Goal: Task Accomplishment & Management: Manage account settings

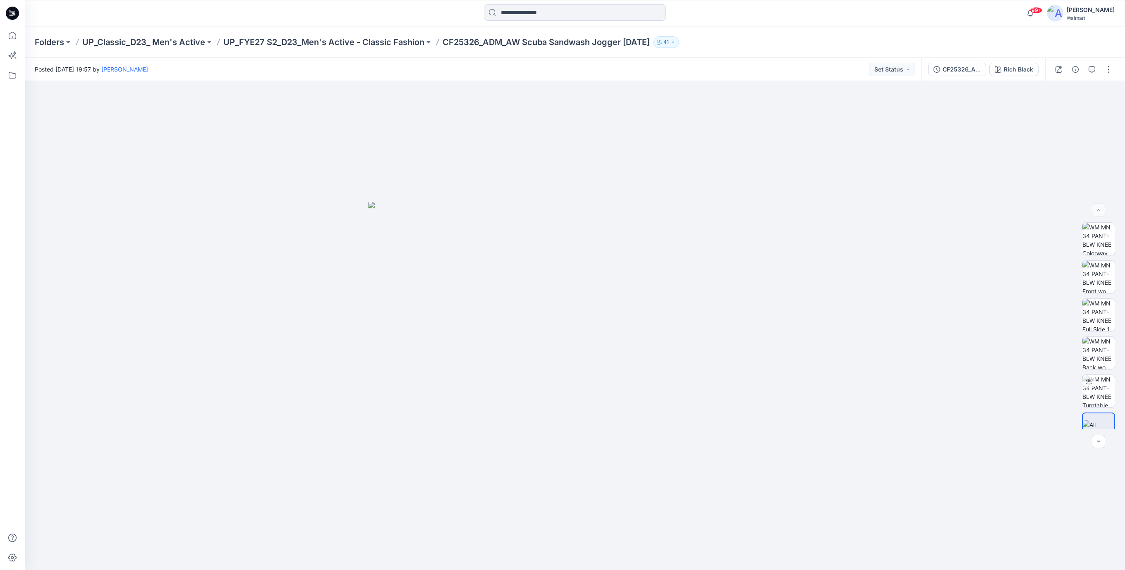
click at [10, 14] on icon at bounding box center [11, 14] width 3 height 0
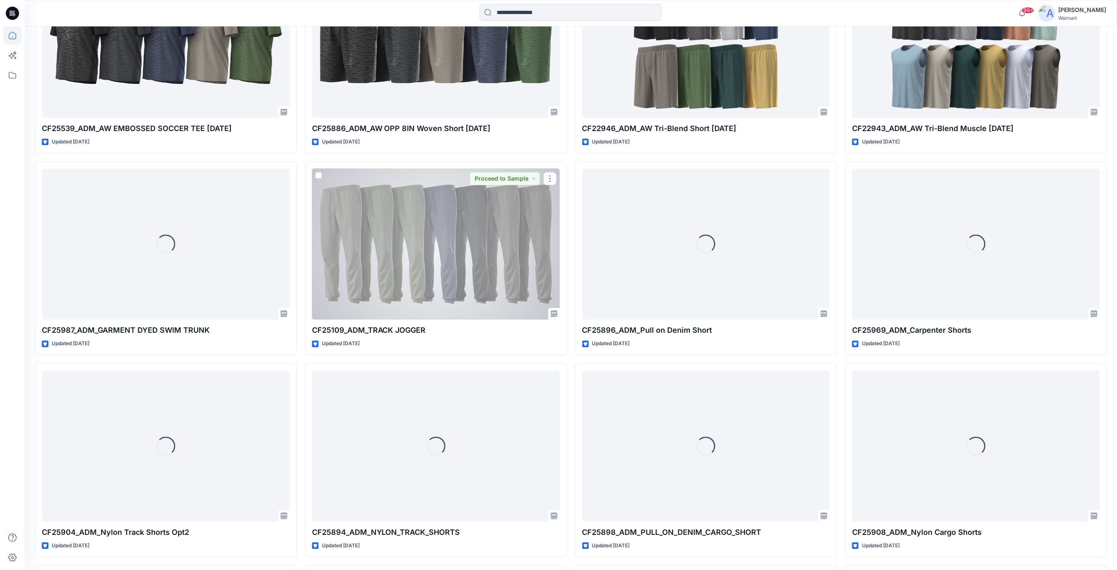
scroll to position [2591, 0]
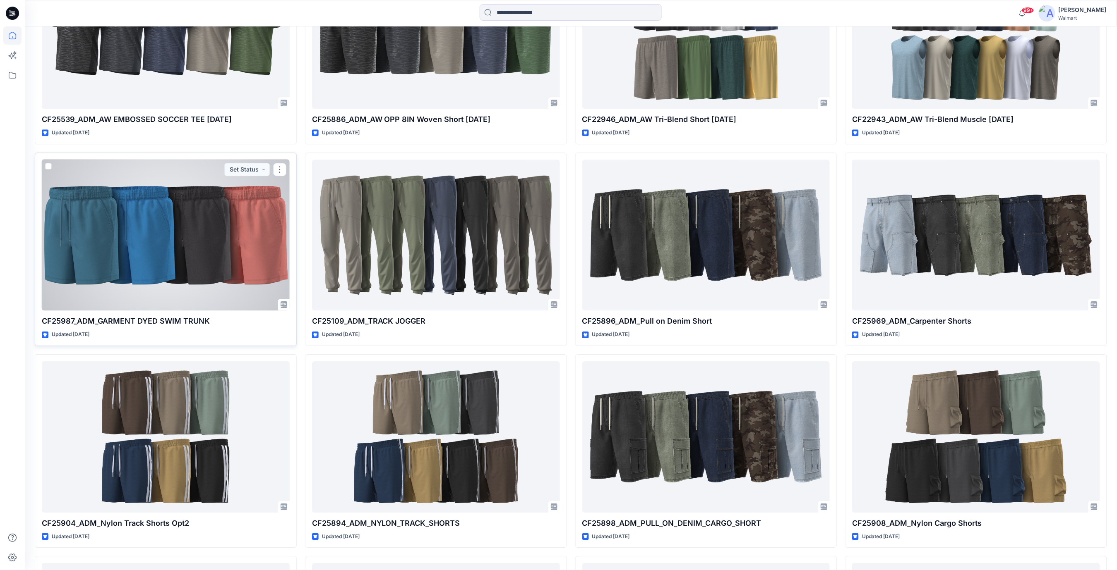
click at [133, 264] on div at bounding box center [166, 235] width 248 height 151
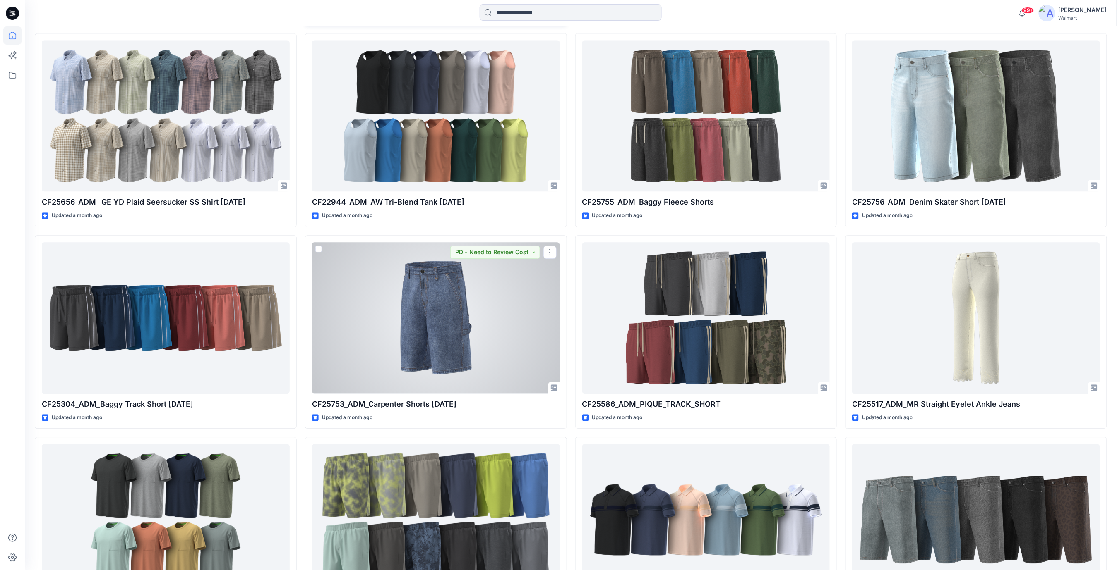
scroll to position [3914, 0]
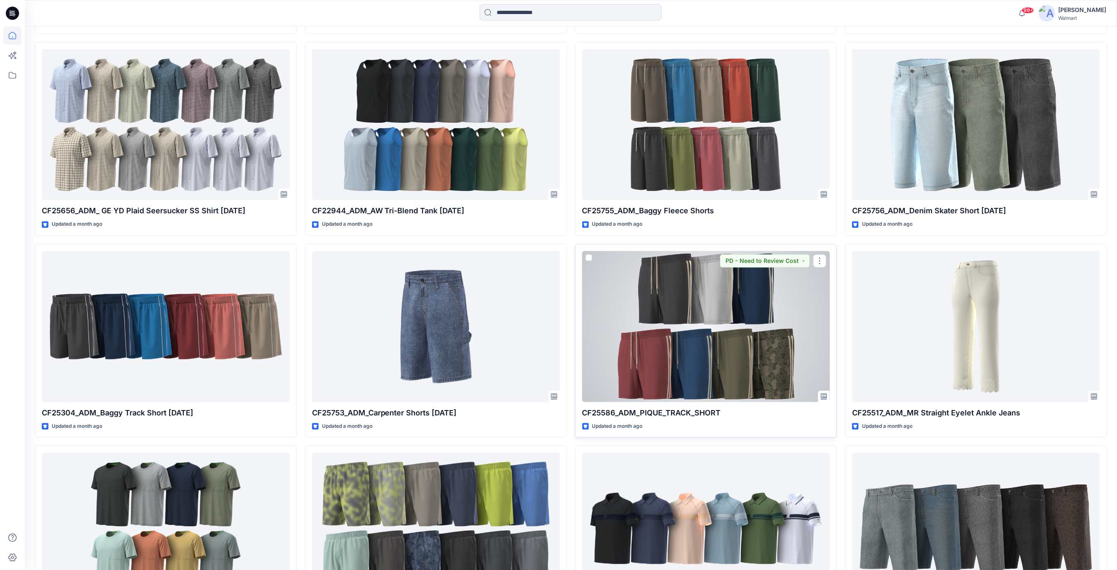
click at [675, 313] on div at bounding box center [706, 326] width 248 height 151
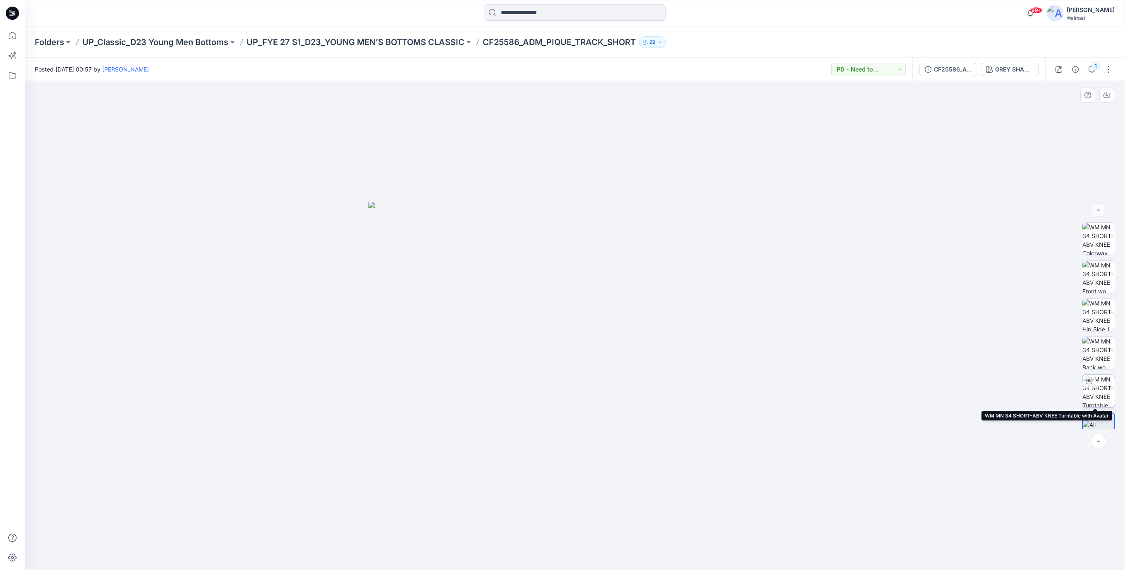
click at [1099, 388] on img at bounding box center [1099, 391] width 32 height 32
click at [146, 45] on p "UP_Classic_D23 Young Men Bottoms" at bounding box center [155, 42] width 146 height 12
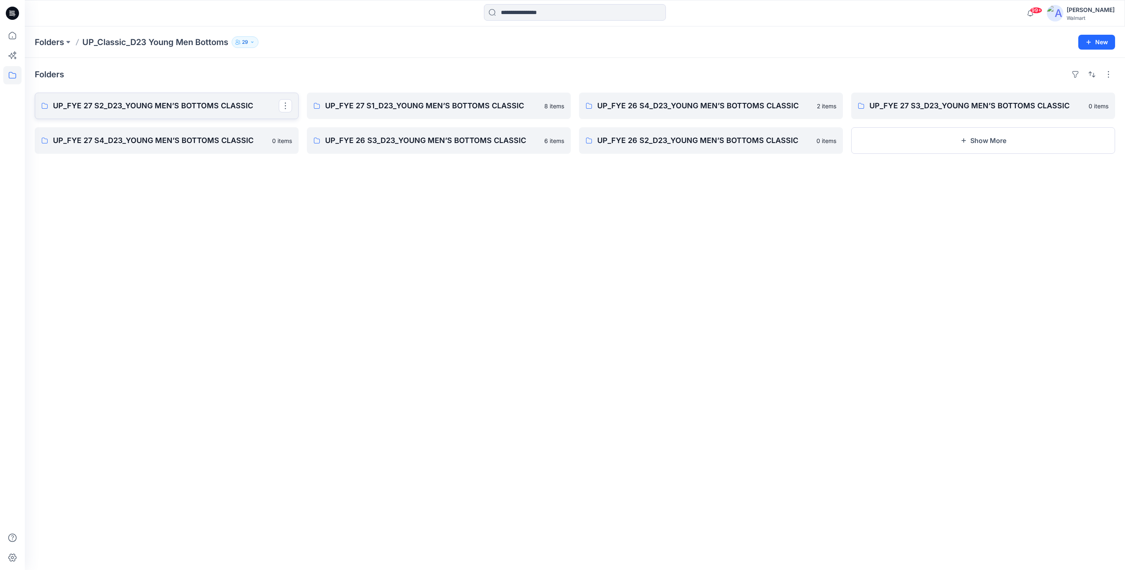
click at [192, 110] on p "UP_FYE 27 S2_D23_YOUNG MEN’S BOTTOMS CLASSIC" at bounding box center [166, 106] width 226 height 12
click at [360, 105] on p "UP_FYE 27 S1_D23_YOUNG MEN’S BOTTOMS CLASSIC" at bounding box center [438, 106] width 226 height 12
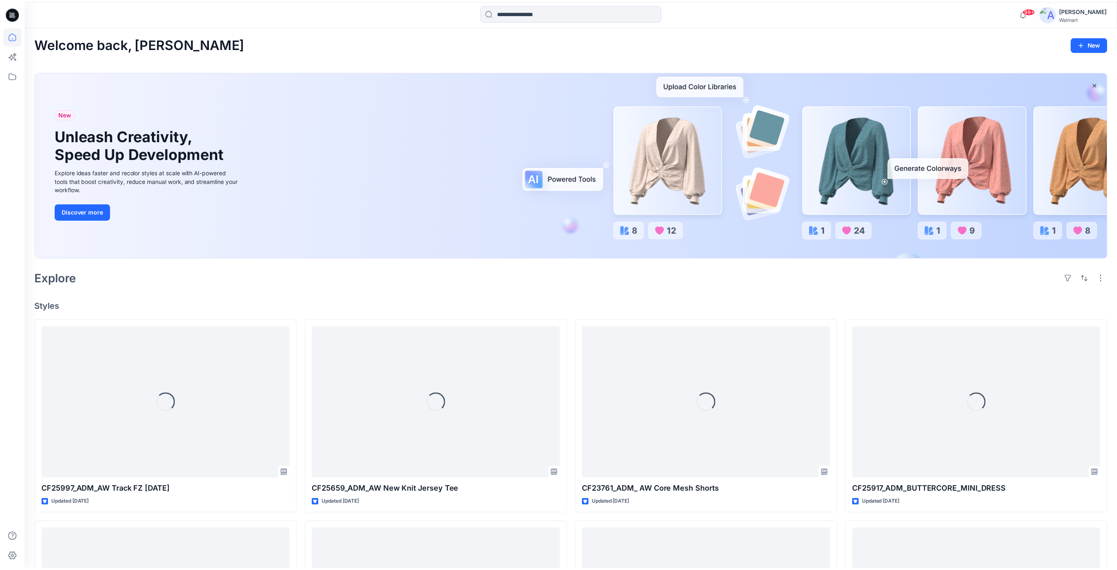
scroll to position [3914, 0]
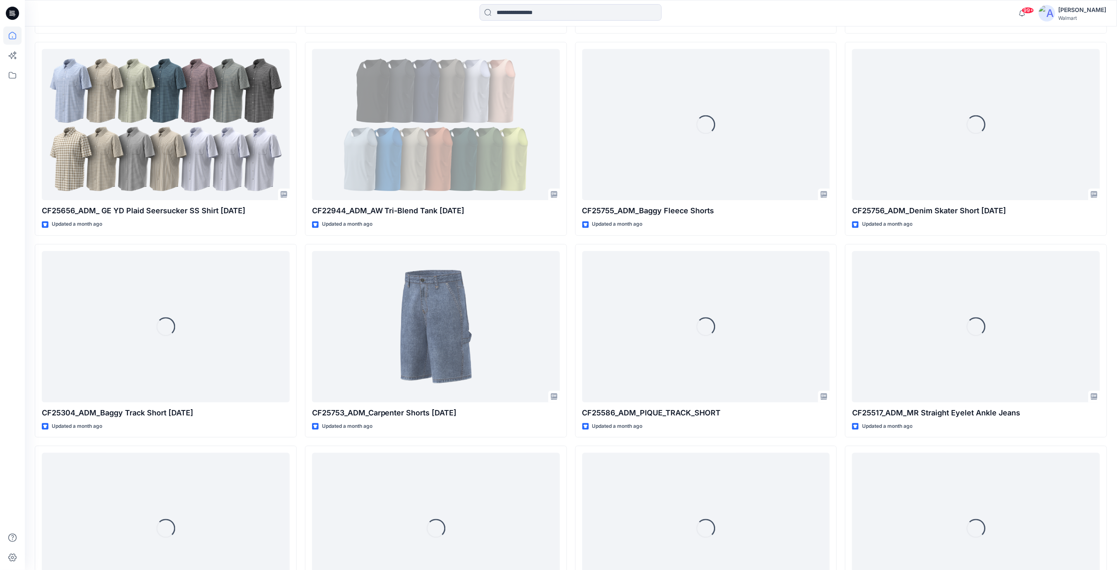
click at [14, 14] on icon at bounding box center [12, 13] width 13 height 13
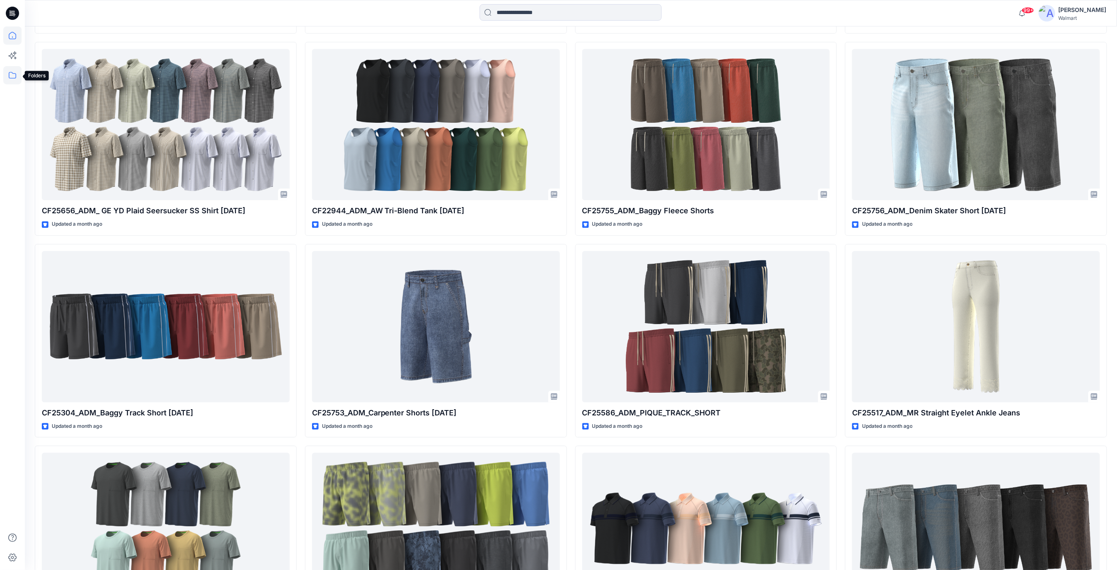
click at [10, 76] on icon at bounding box center [12, 75] width 18 height 18
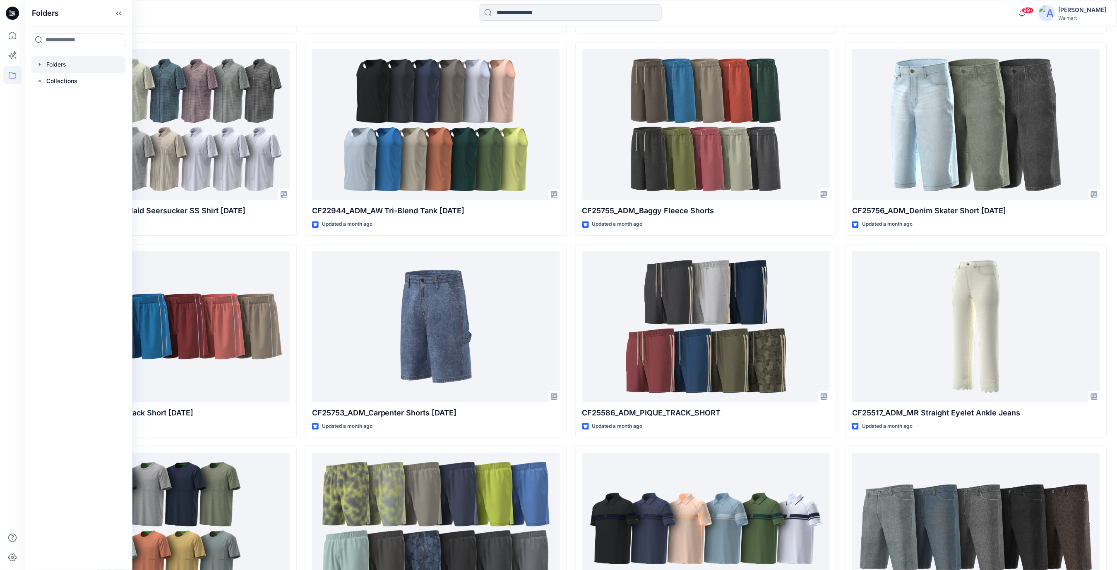
click at [60, 66] on div at bounding box center [78, 64] width 94 height 17
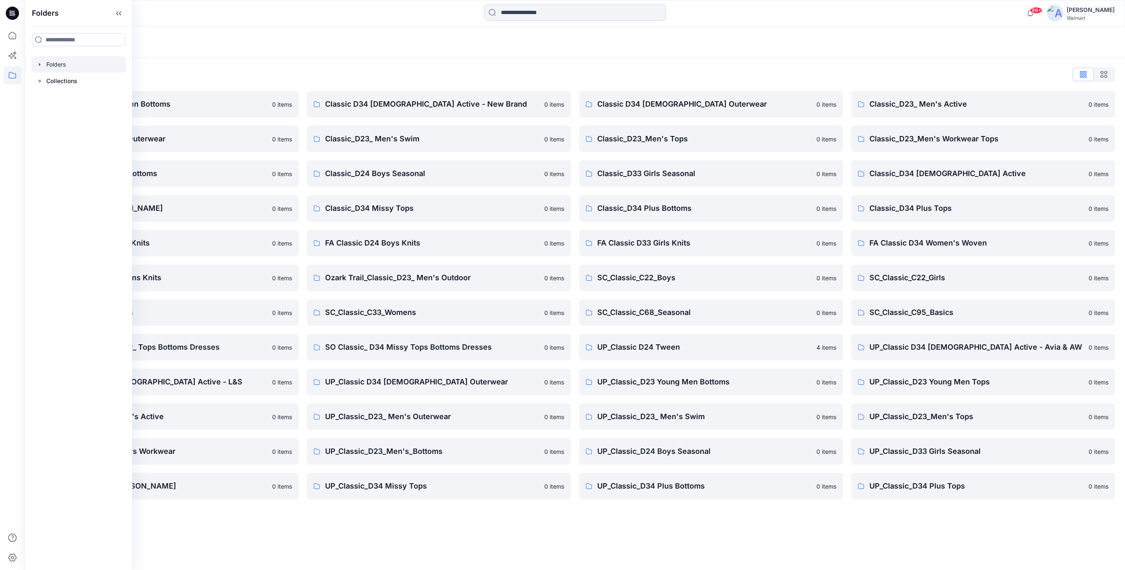
drag, startPoint x: 459, startPoint y: 516, endPoint x: 468, endPoint y: 512, distance: 9.8
click at [461, 516] on div "Folders Folders List Classic D23 Young Men Bottoms 0 items Classic_D23_ Men's O…" at bounding box center [575, 298] width 1100 height 544
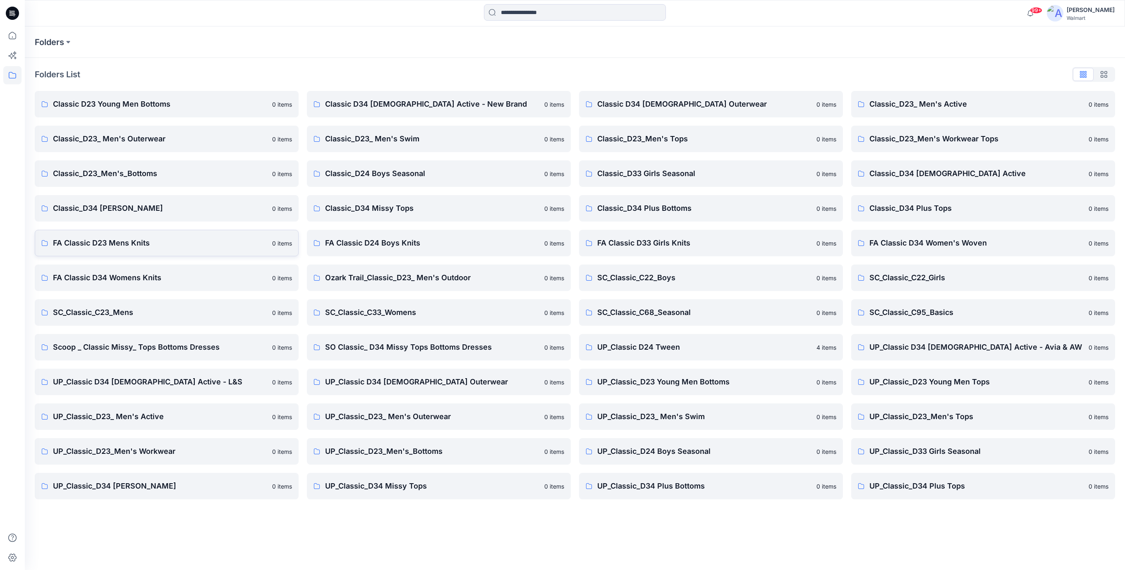
click at [137, 242] on p "FA Classic D23 Mens Knits" at bounding box center [160, 243] width 214 height 12
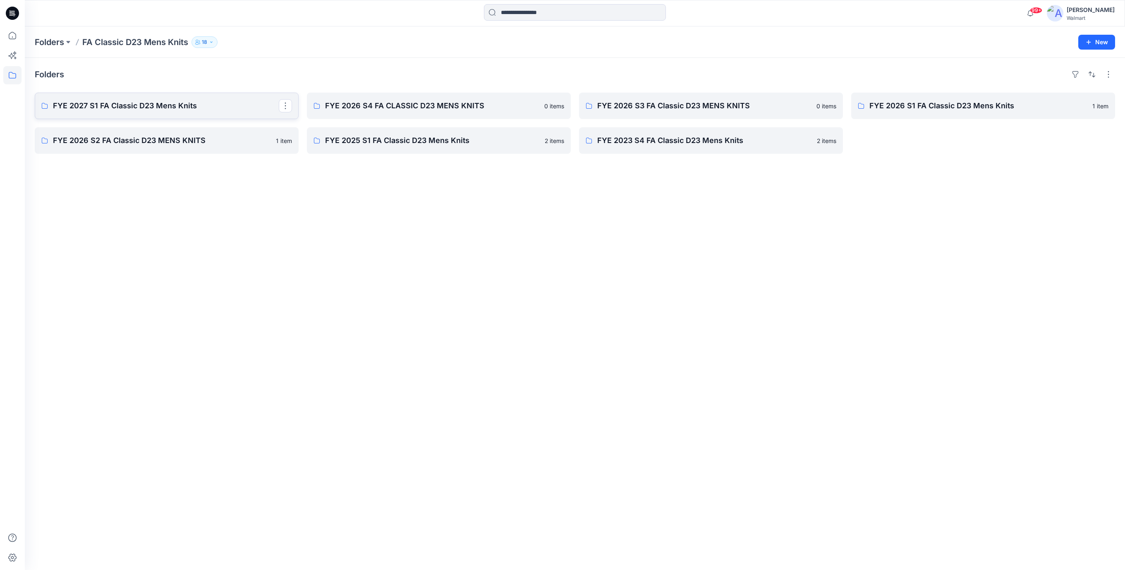
click at [163, 107] on p "FYE 2027 S1 FA Classic D23 Mens Knits" at bounding box center [166, 106] width 226 height 12
click at [394, 107] on p "FYE 2026 S4 FA CLASSIC D23 MENS KNITS" at bounding box center [438, 106] width 226 height 12
click at [632, 107] on p "FYE 2026 S3 FA Classic D23 MENS KNITS" at bounding box center [710, 106] width 226 height 12
click at [82, 140] on p "FYE 2026 S2 FA Classic D23 MENS KNITS" at bounding box center [166, 141] width 226 height 12
click at [393, 143] on p "FYE 2025 S1 FA Classic D23 Mens Knits" at bounding box center [438, 141] width 226 height 12
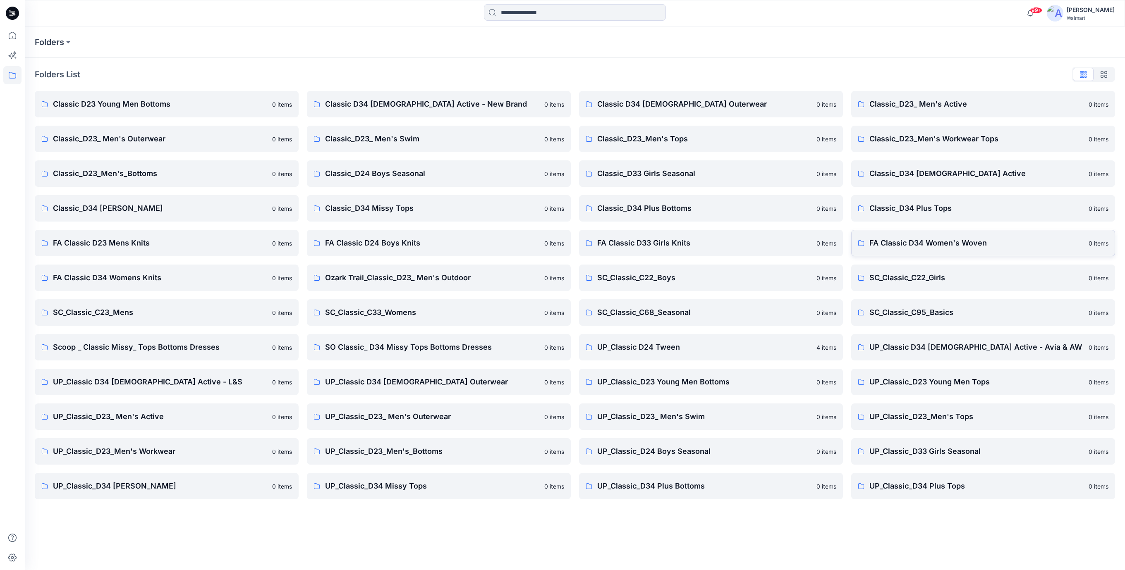
click at [927, 244] on p "FA Classic D34 Women's Woven" at bounding box center [977, 243] width 214 height 12
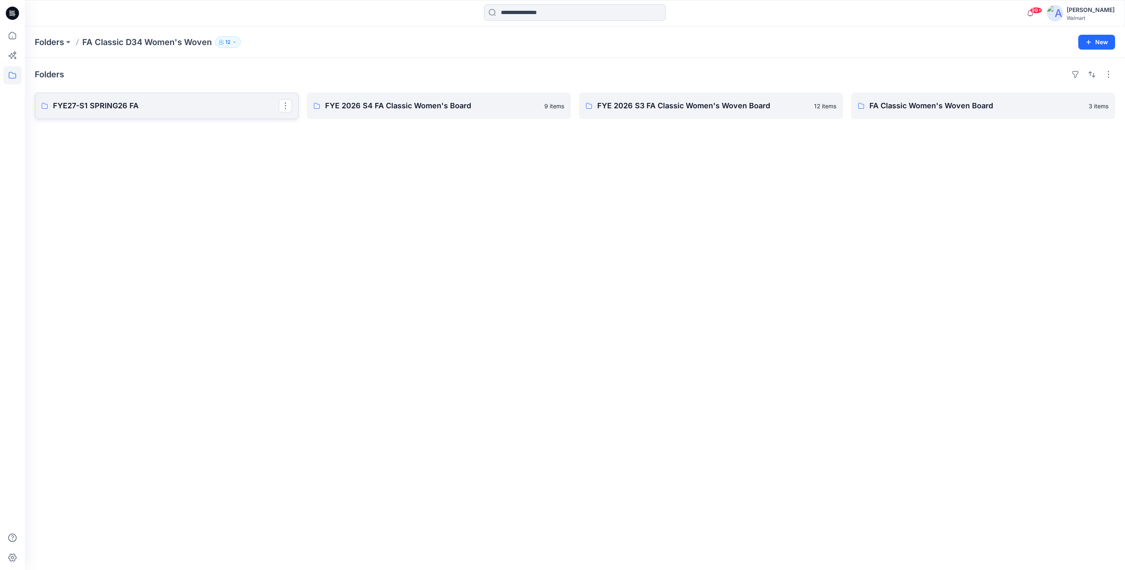
click at [128, 107] on p "FYE27-S1 SPRING26 FA" at bounding box center [166, 106] width 226 height 12
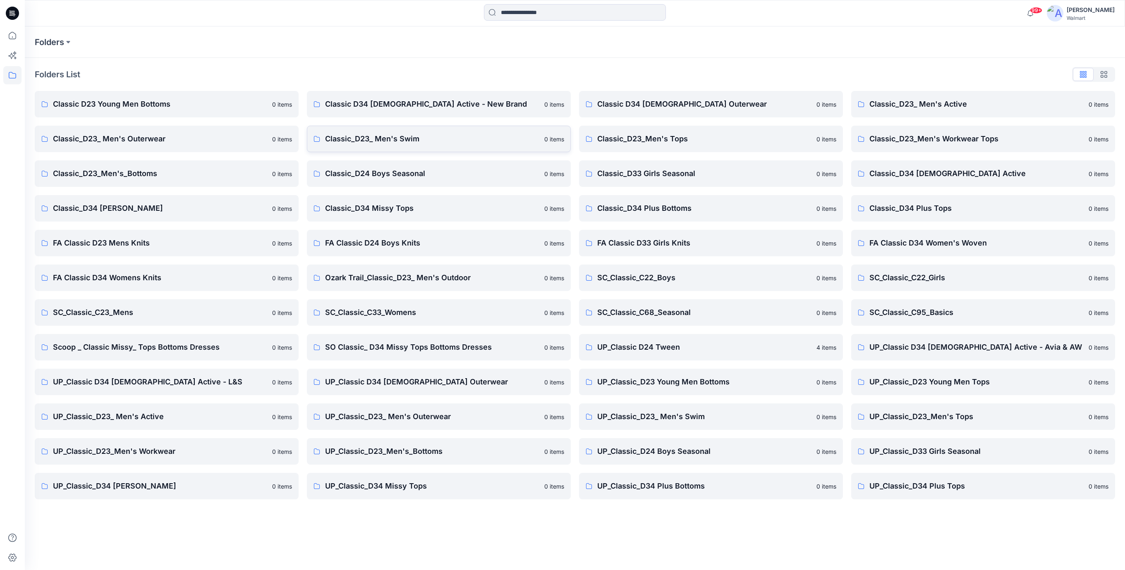
click at [371, 140] on p "Classic_D23_ Men's Swim" at bounding box center [432, 139] width 214 height 12
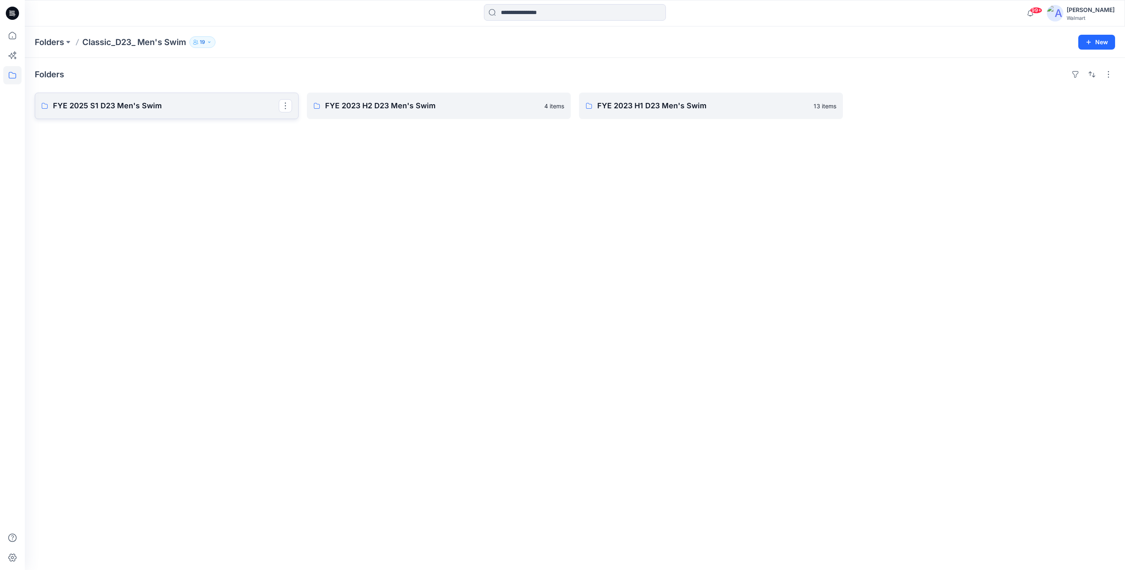
click at [143, 107] on p "FYE 2025 S1 D23 Men's Swim" at bounding box center [166, 106] width 226 height 12
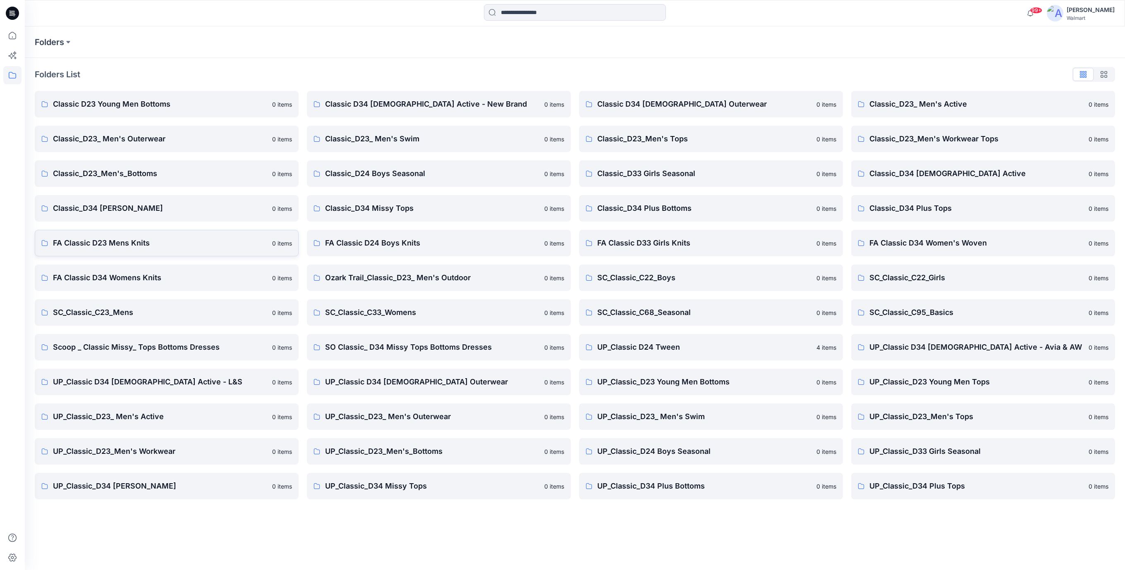
click at [116, 244] on p "FA Classic D23 Mens Knits" at bounding box center [160, 243] width 214 height 12
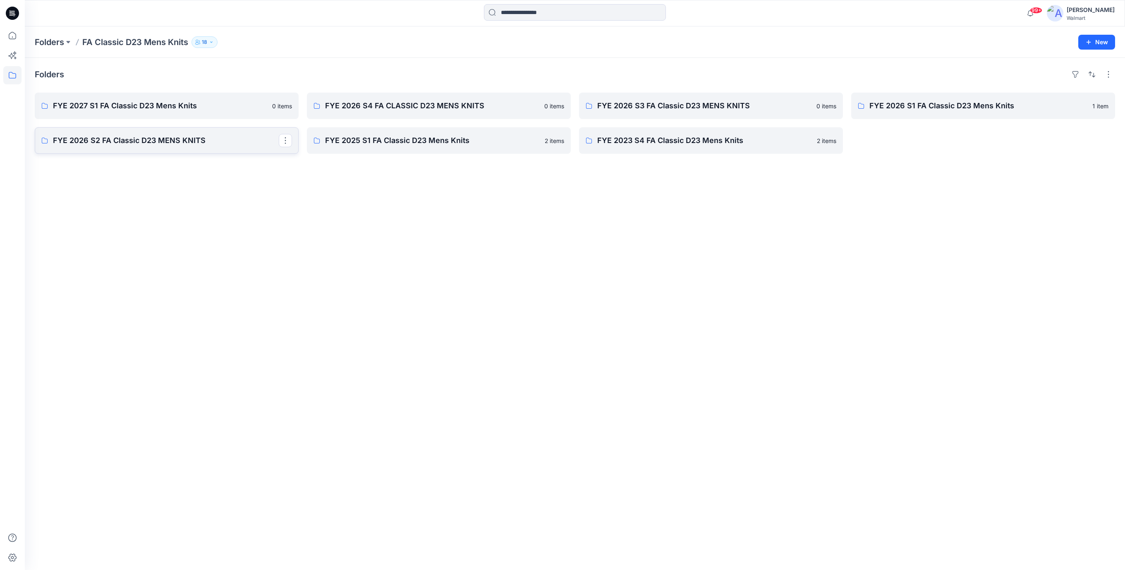
click at [177, 140] on p "FYE 2026 S2 FA Classic D23 MENS KNITS" at bounding box center [166, 141] width 226 height 12
click at [955, 106] on p "FYE 2026 S1 FA Classic D23 Mens Knits" at bounding box center [983, 106] width 226 height 12
click at [664, 105] on p "FYE 2026 S3 FA Classic D23 MENS KNITS" at bounding box center [710, 106] width 226 height 12
click at [689, 143] on p "FYE 2023 S4 FA Classic D23 Mens Knits" at bounding box center [710, 141] width 226 height 12
click at [378, 110] on p "FYE 2026 S4 FA CLASSIC D23 MENS KNITS" at bounding box center [438, 106] width 226 height 12
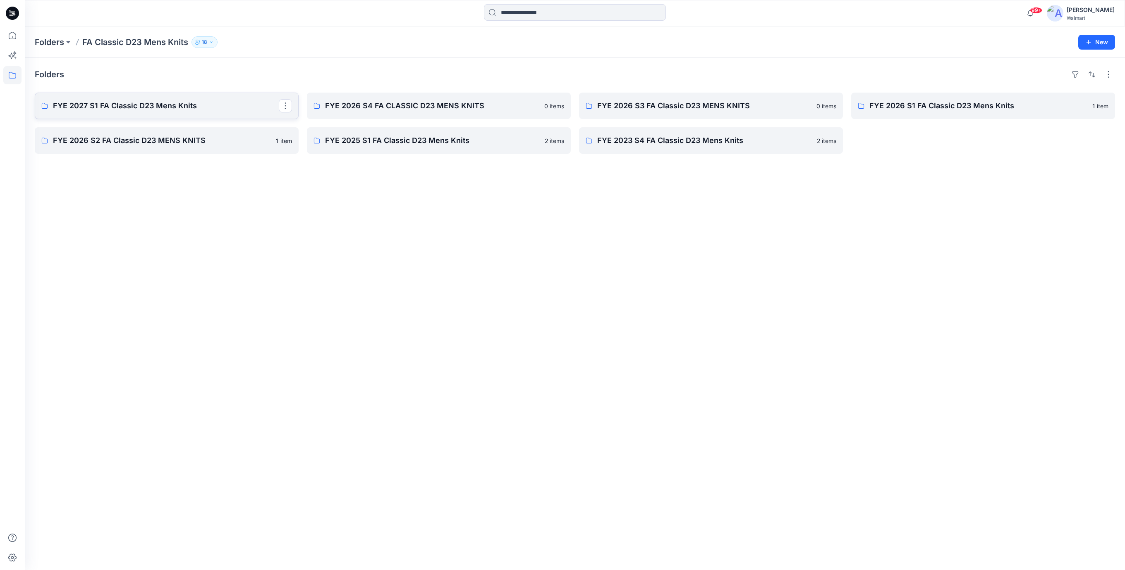
click at [106, 105] on p "FYE 2027 S1 FA Classic D23 Mens Knits" at bounding box center [166, 106] width 226 height 12
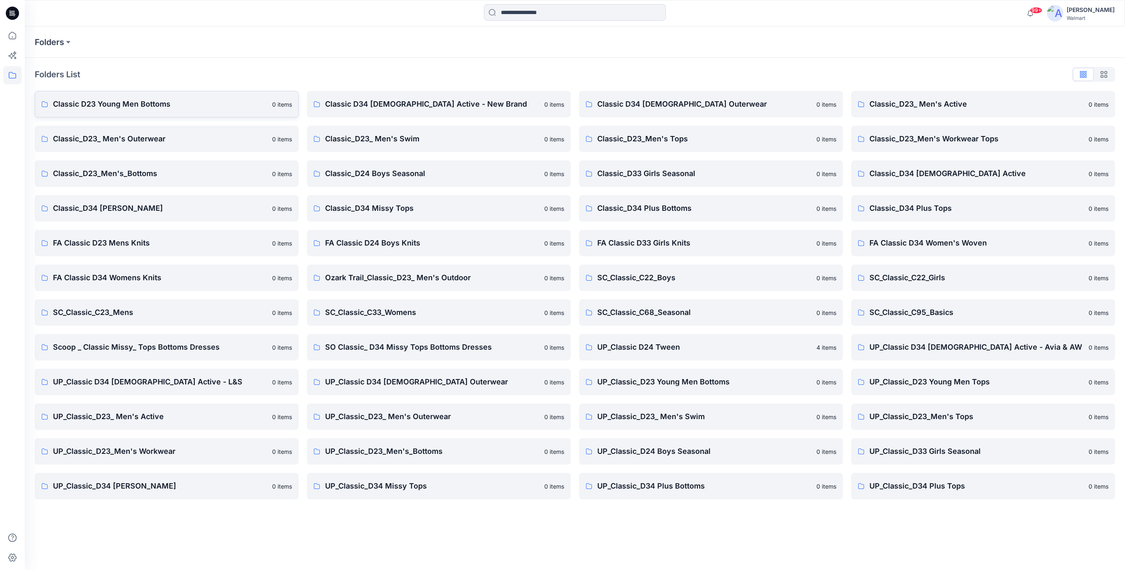
click at [129, 104] on p "Classic D23 Young Men Bottoms" at bounding box center [160, 104] width 214 height 12
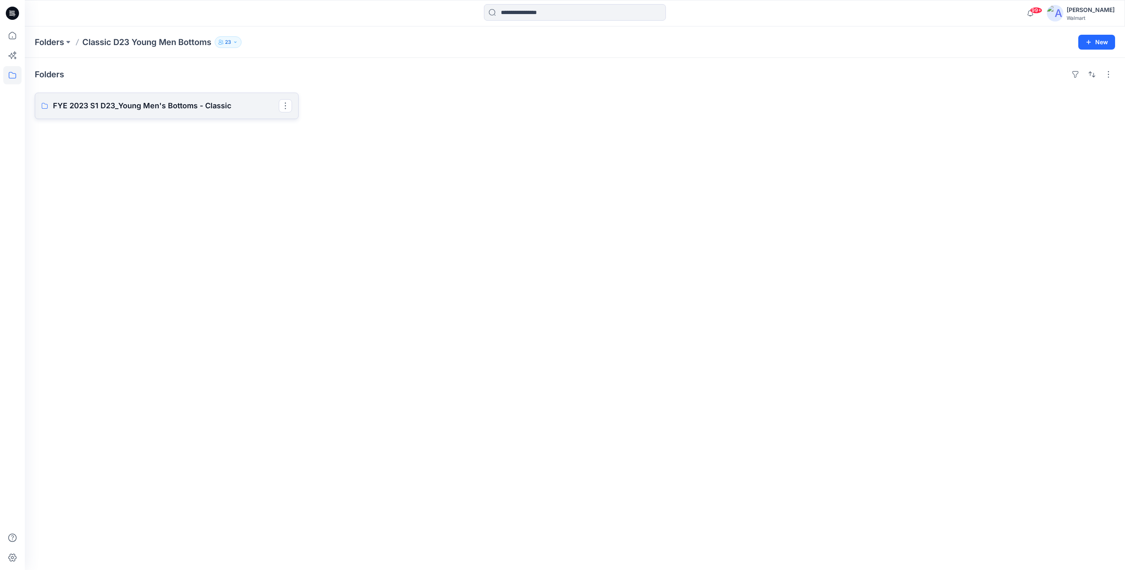
click at [119, 106] on p "FYE 2023 S1 D23_Young Men's Bottoms - Classic" at bounding box center [166, 106] width 226 height 12
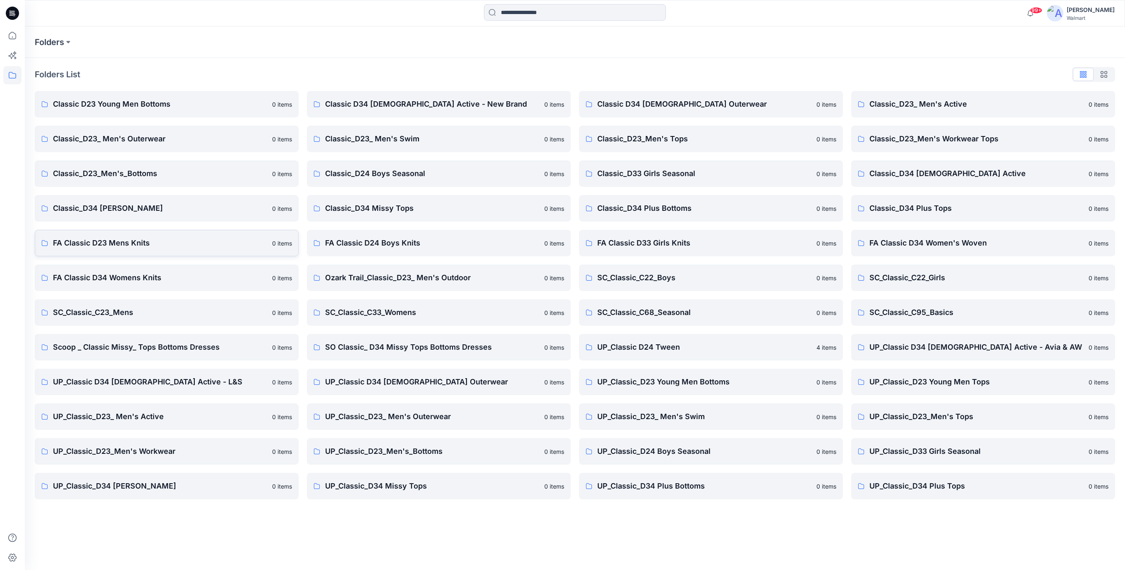
click at [134, 242] on p "FA Classic D23 Mens Knits" at bounding box center [160, 243] width 214 height 12
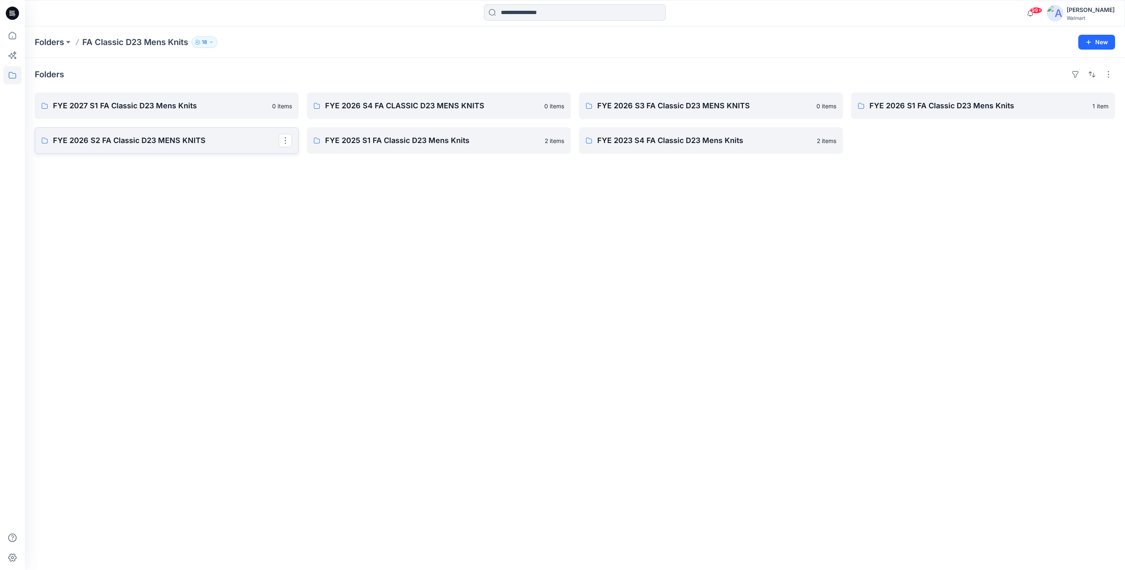
click at [189, 137] on p "FYE 2026 S2 FA Classic D23 MENS KNITS" at bounding box center [166, 141] width 226 height 12
click at [412, 145] on p "FYE 2025 S1 FA Classic D23 Mens Knits" at bounding box center [438, 141] width 226 height 12
click at [632, 141] on p "FYE 2023 S4 FA Classic D23 Mens Knits" at bounding box center [710, 141] width 226 height 12
click at [179, 104] on p "FYE 2027 S1 FA Classic D23 Mens Knits" at bounding box center [166, 106] width 226 height 12
click at [427, 107] on p "FYE 2026 S4 FA CLASSIC D23 MENS KNITS" at bounding box center [438, 106] width 226 height 12
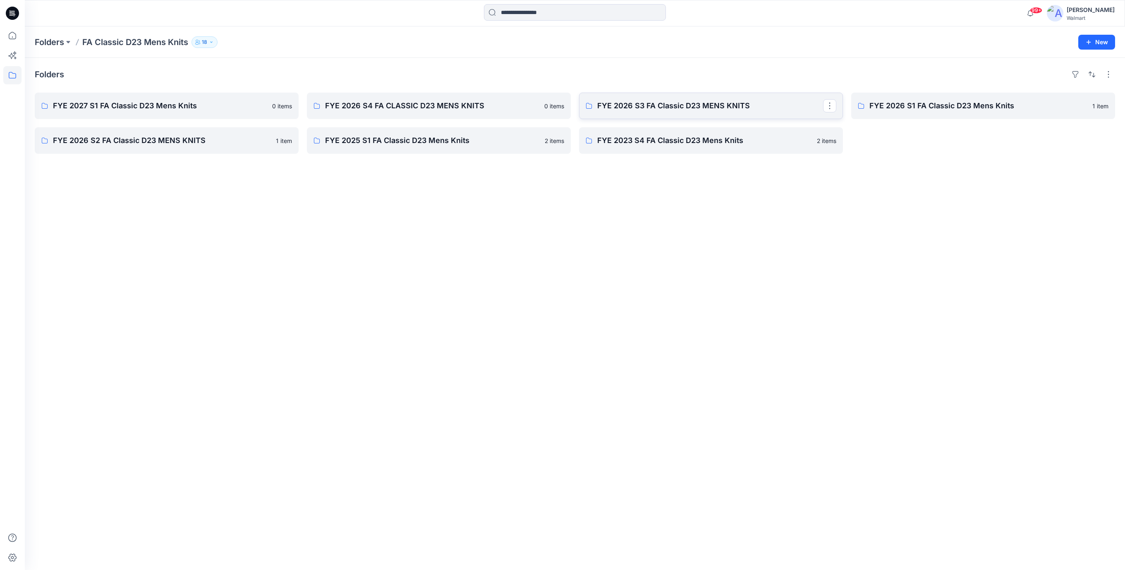
click at [642, 106] on p "FYE 2026 S3 FA Classic D23 MENS KNITS" at bounding box center [710, 106] width 226 height 12
click at [884, 108] on p "FYE 2026 S1 FA Classic D23 Mens Knits" at bounding box center [983, 106] width 226 height 12
click at [390, 106] on p "FYE 2026 S4 FA CLASSIC D23 MENS KNITS" at bounding box center [438, 106] width 226 height 12
click at [625, 107] on p "FYE 2026 S3 FA Classic D23 MENS KNITS" at bounding box center [710, 106] width 226 height 12
click at [894, 110] on p "FYE 2026 S1 FA Classic D23 Mens Knits" at bounding box center [983, 106] width 226 height 12
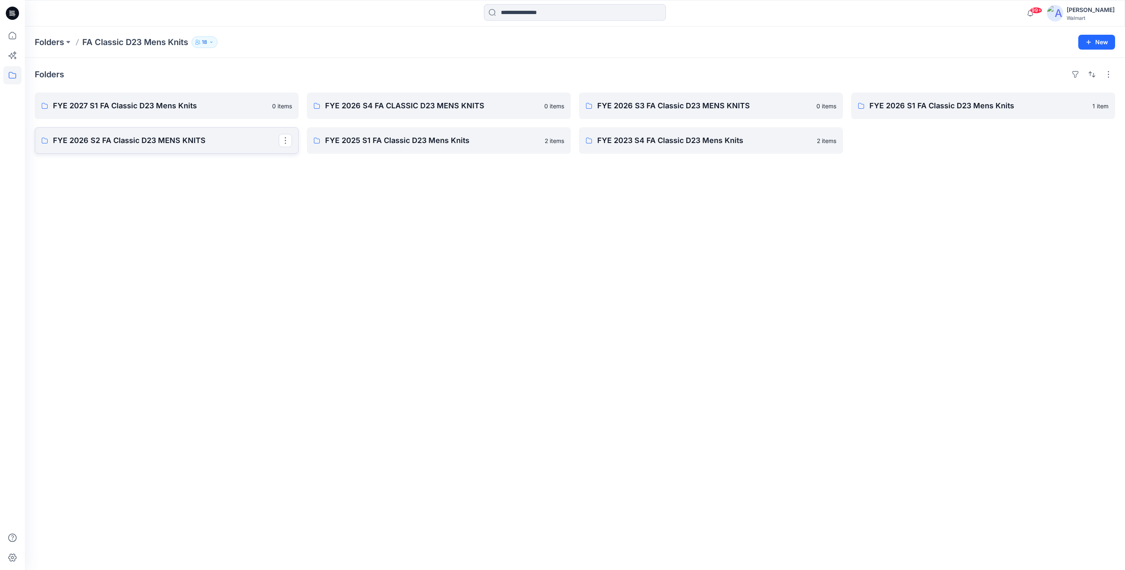
click at [186, 141] on p "FYE 2026 S2 FA Classic D23 MENS KNITS" at bounding box center [166, 141] width 226 height 12
click at [425, 142] on p "FYE 2025 S1 FA Classic D23 Mens Knits" at bounding box center [438, 141] width 226 height 12
click at [623, 140] on p "FYE 2023 S4 FA Classic D23 Mens Knits" at bounding box center [710, 141] width 226 height 12
click at [389, 110] on p "FYE 2026 S4 FA CLASSIC D23 MENS KNITS" at bounding box center [438, 106] width 226 height 12
click at [620, 110] on p "FYE 2026 S3 FA Classic D23 MENS KNITS" at bounding box center [710, 106] width 226 height 12
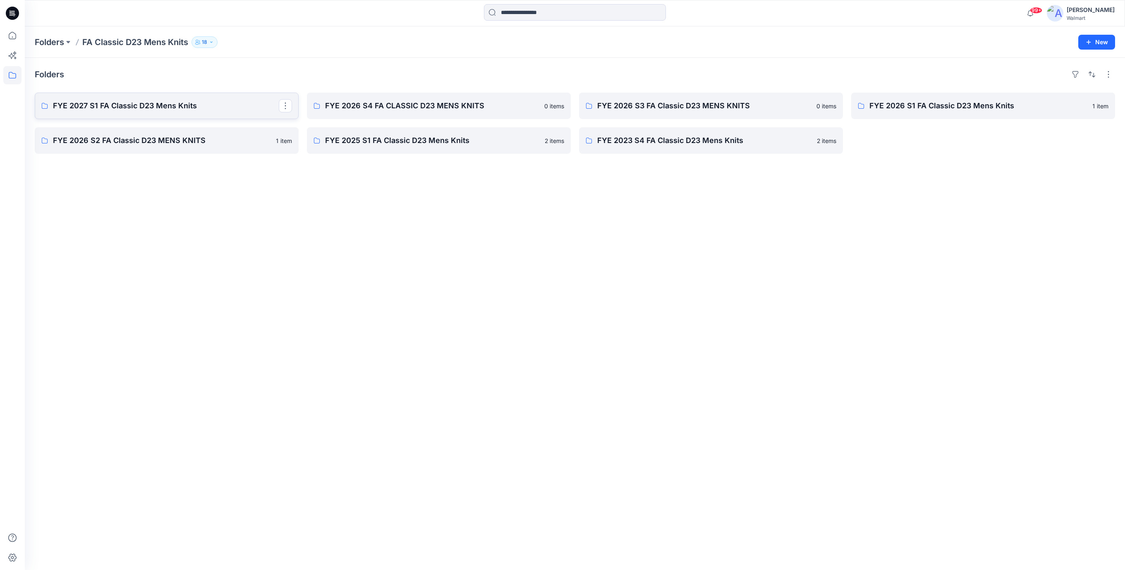
click at [115, 108] on p "FYE 2027 S1 FA Classic D23 Mens Knits" at bounding box center [166, 106] width 226 height 12
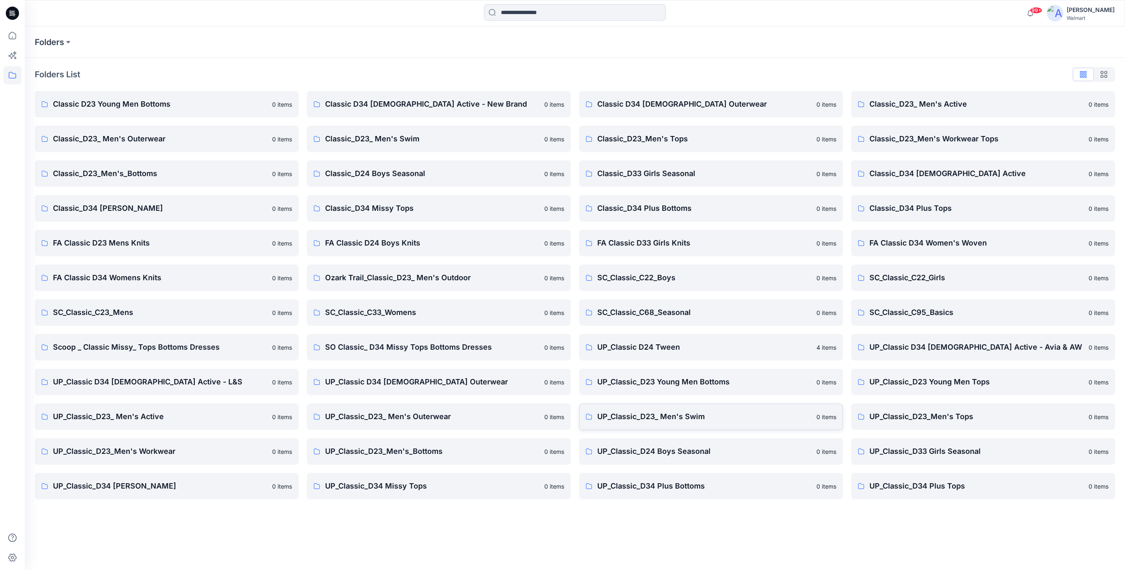
click at [650, 418] on p "UP_Classic_D23_ Men's Swim" at bounding box center [704, 417] width 214 height 12
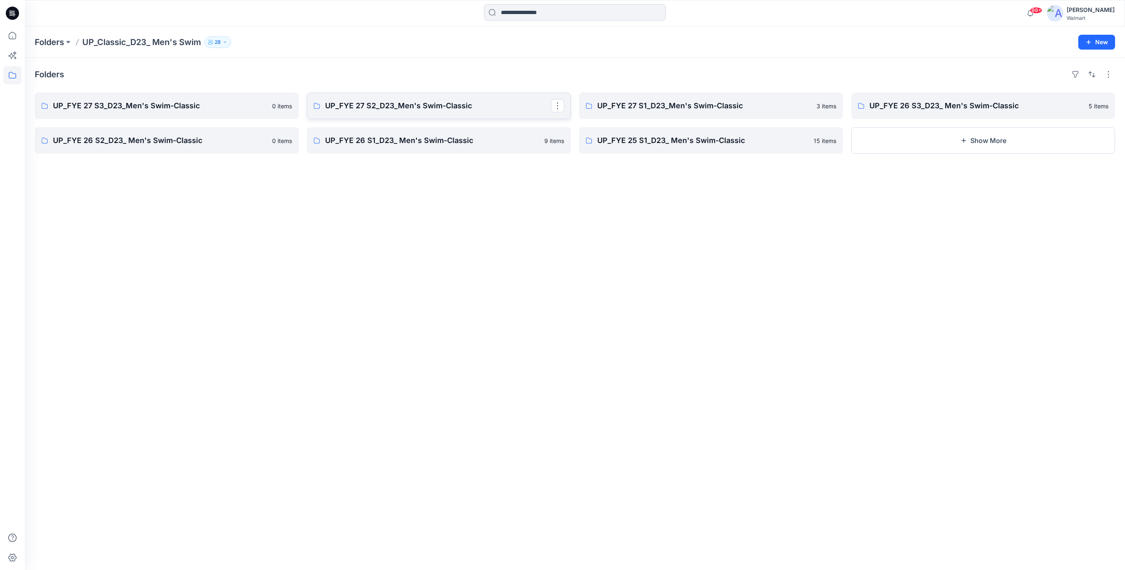
click at [404, 105] on p "UP_FYE 27 S2_D23_Men's Swim-Classic" at bounding box center [438, 106] width 226 height 12
click at [692, 104] on p "UP_FYE 27 S1_D23_Men's Swim-Classic" at bounding box center [710, 106] width 226 height 12
click at [925, 106] on p "UP_FYE 26 S3_D23_ Men's Swim-Classic" at bounding box center [983, 106] width 226 height 12
click at [90, 138] on p "UP_FYE 26 S2_D23_ Men's Swim-Classic" at bounding box center [166, 141] width 226 height 12
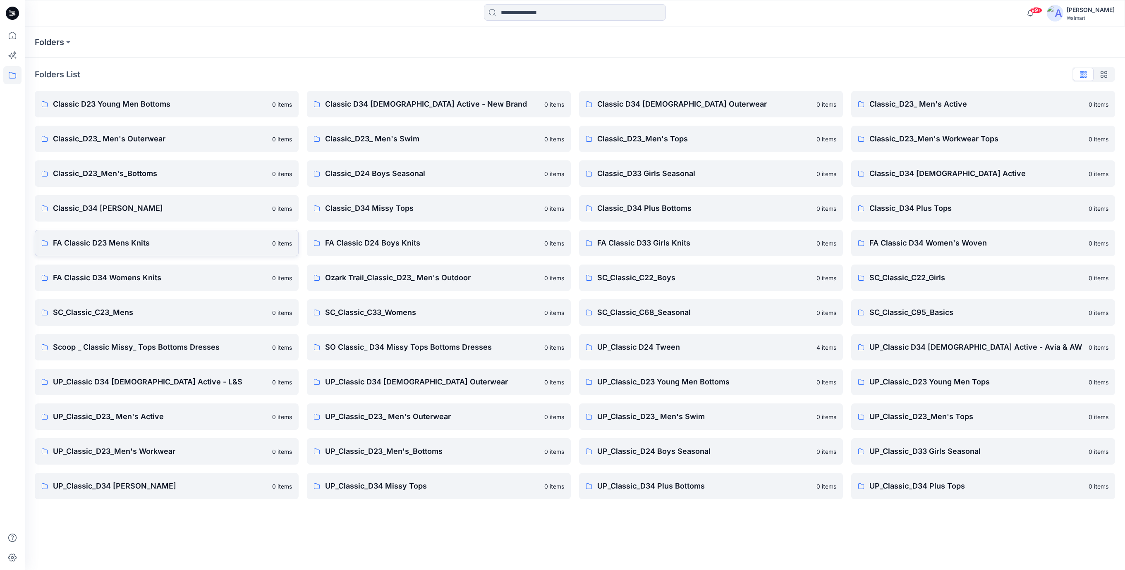
click at [113, 244] on p "FA Classic D23 Mens Knits" at bounding box center [160, 243] width 214 height 12
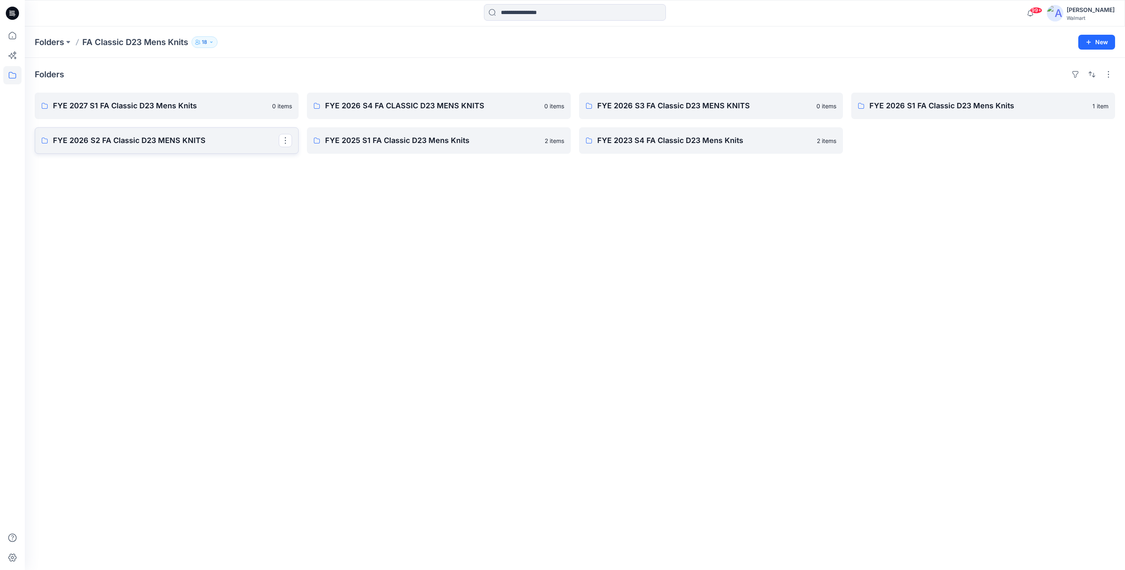
click at [155, 141] on p "FYE 2026 S2 FA Classic D23 MENS KNITS" at bounding box center [166, 141] width 226 height 12
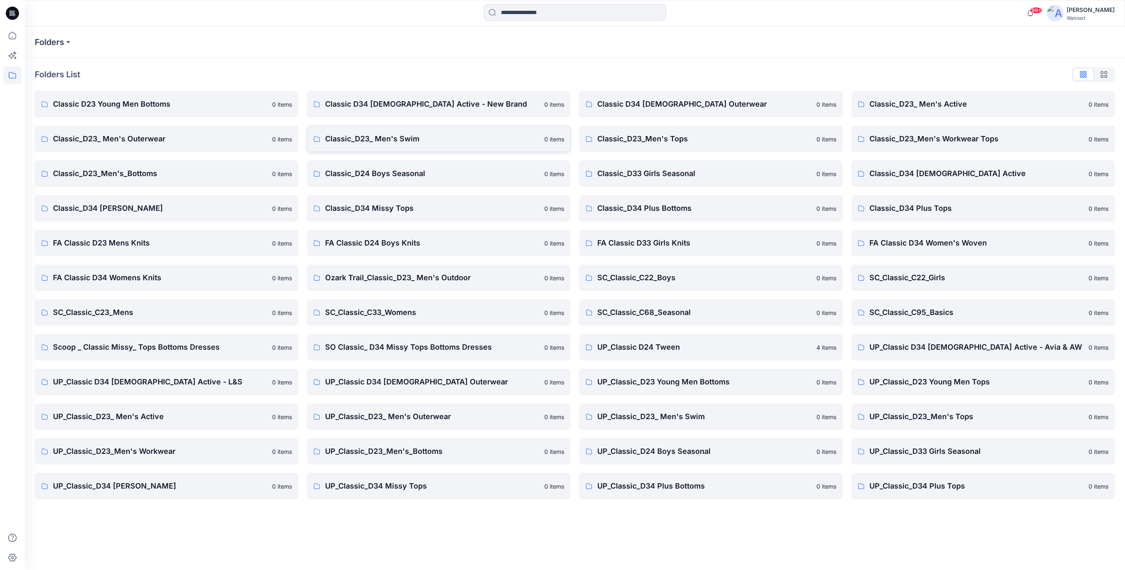
click at [409, 141] on p "Classic_D23_ Men's Swim" at bounding box center [432, 139] width 214 height 12
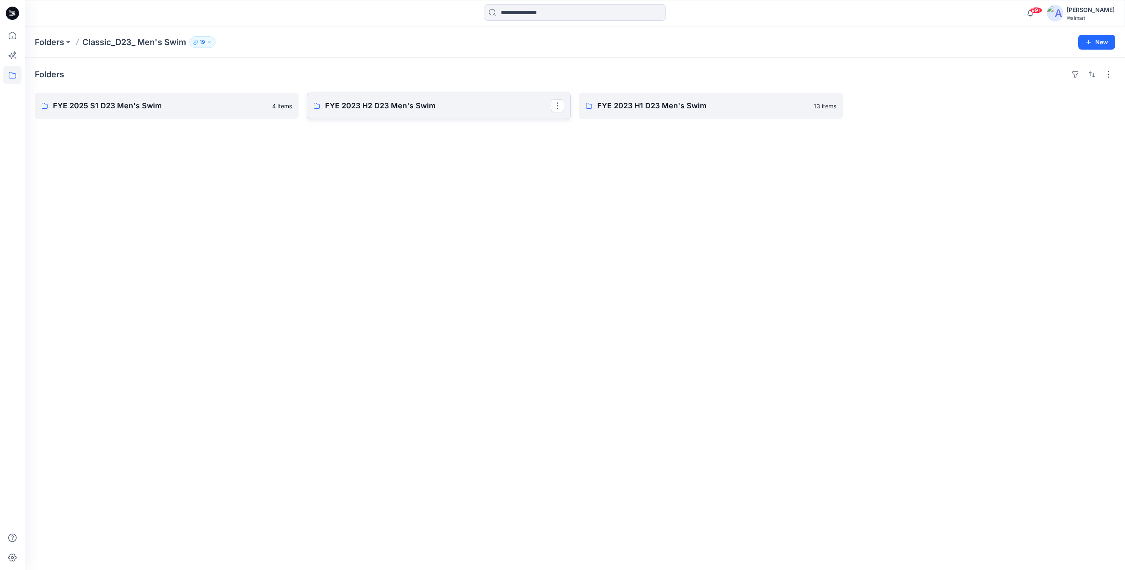
click at [413, 108] on p "FYE 2023 H2 D23 Men's Swim" at bounding box center [438, 106] width 226 height 12
click at [146, 106] on p "FYE 2025 S1 D23 Men's Swim" at bounding box center [166, 106] width 226 height 12
click at [678, 107] on p "FYE 2023 H1 D23 Men's Swim" at bounding box center [710, 106] width 226 height 12
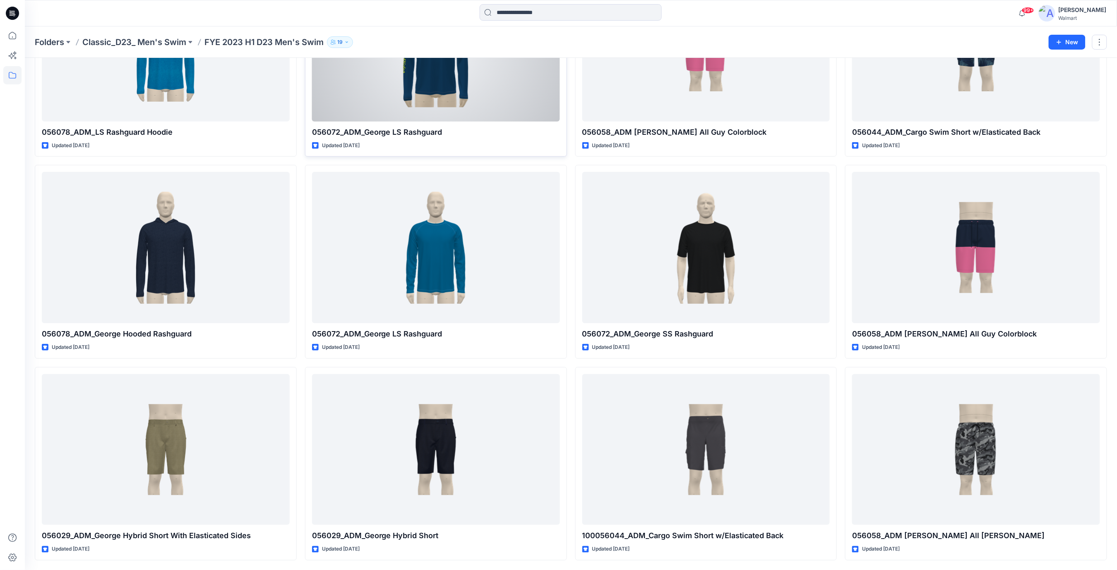
scroll to position [160, 0]
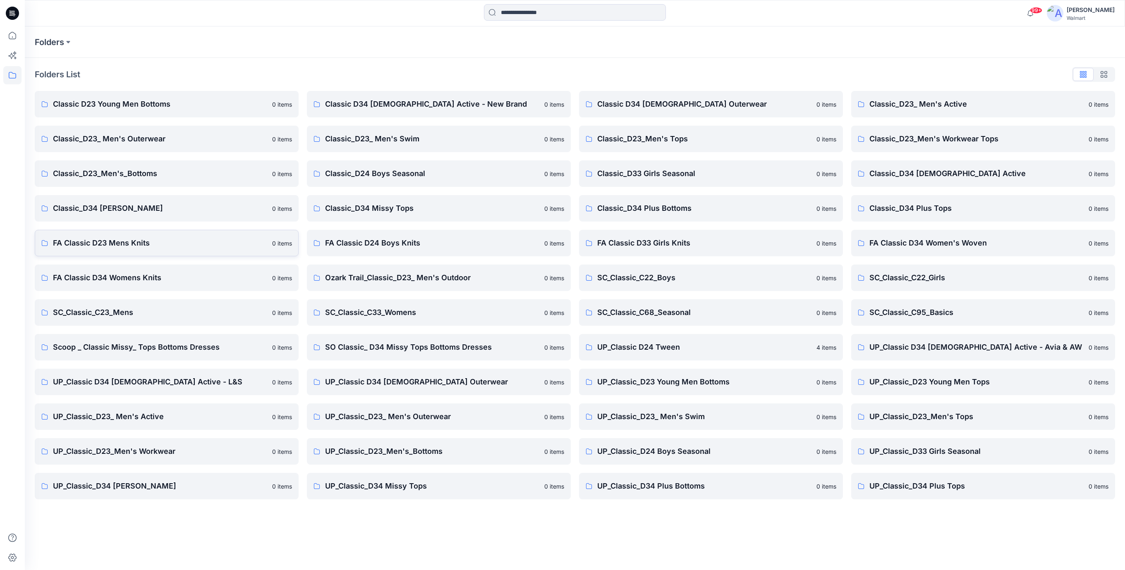
click at [137, 244] on p "FA Classic D23 Mens Knits" at bounding box center [160, 243] width 214 height 12
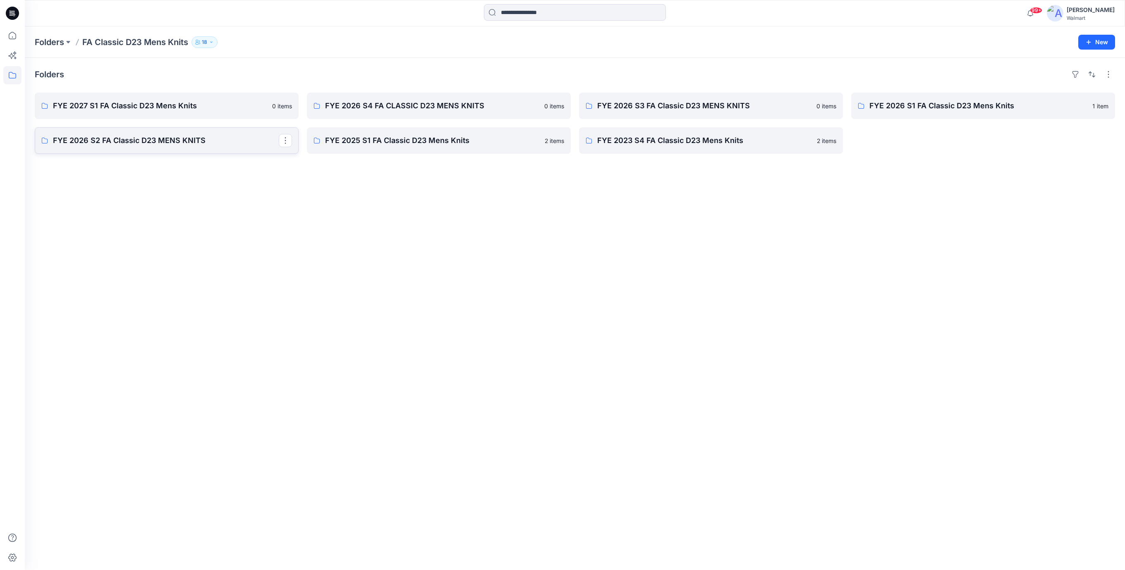
click at [125, 140] on p "FYE 2026 S2 FA Classic D23 MENS KNITS" at bounding box center [166, 141] width 226 height 12
click at [240, 104] on p "FYE 2027 S1 FA Classic D23 Mens Knits" at bounding box center [166, 106] width 226 height 12
click at [287, 106] on button "button" at bounding box center [285, 105] width 13 height 13
click at [300, 129] on p "Edit" at bounding box center [300, 125] width 10 height 9
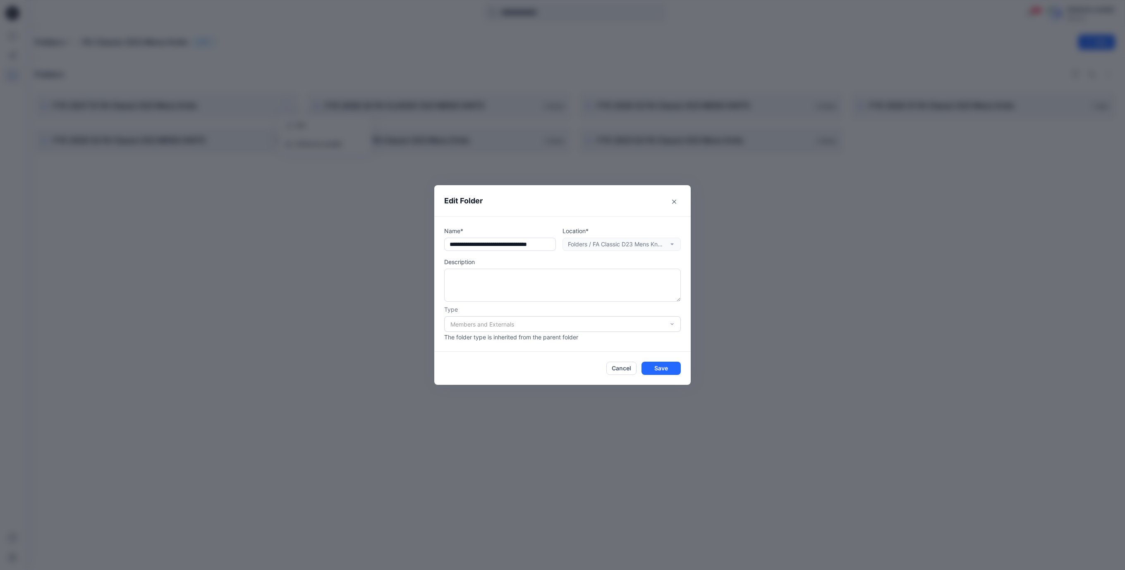
scroll to position [0, 7]
drag, startPoint x: 446, startPoint y: 246, endPoint x: 649, endPoint y: 251, distance: 202.8
click at [649, 251] on div "**********" at bounding box center [562, 239] width 237 height 24
drag, startPoint x: 617, startPoint y: 369, endPoint x: 613, endPoint y: 351, distance: 18.2
click at [617, 369] on button "Cancel" at bounding box center [621, 368] width 30 height 13
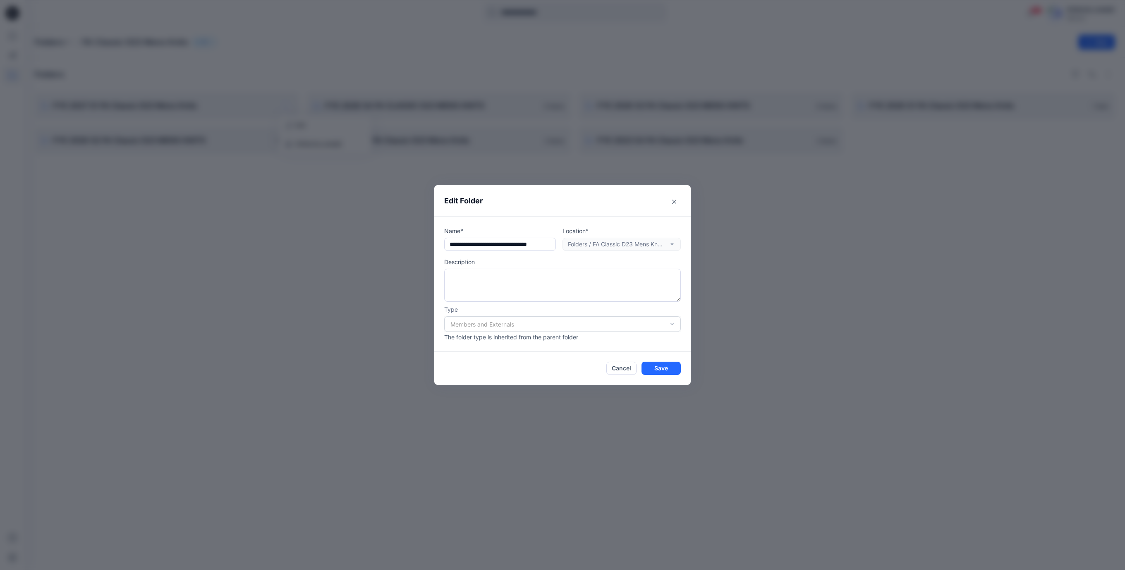
scroll to position [0, 0]
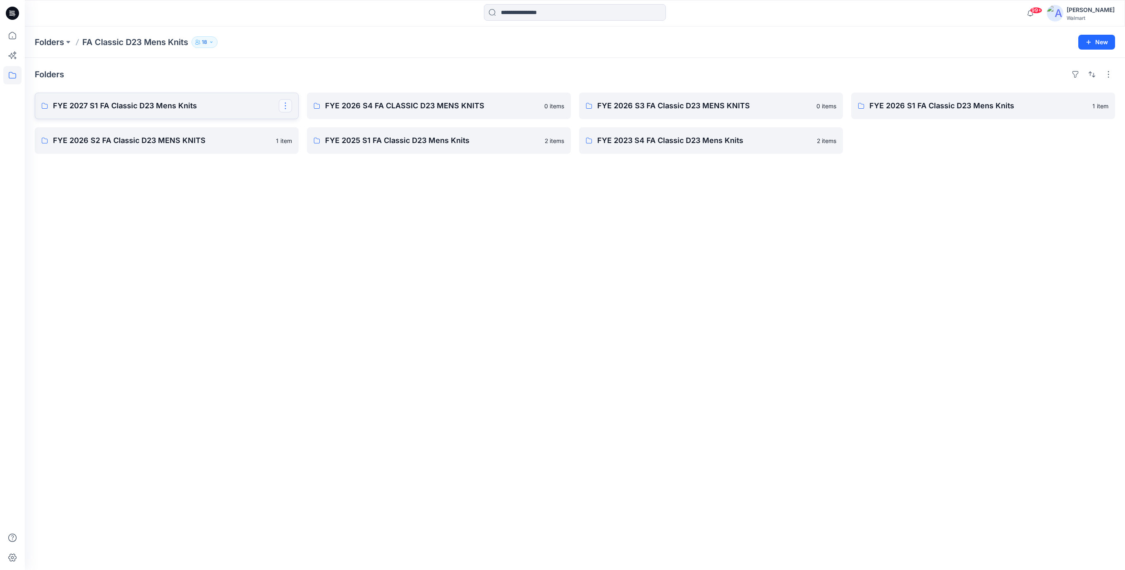
click at [285, 107] on button "button" at bounding box center [285, 105] width 13 height 13
click at [299, 128] on p "Edit" at bounding box center [300, 125] width 10 height 9
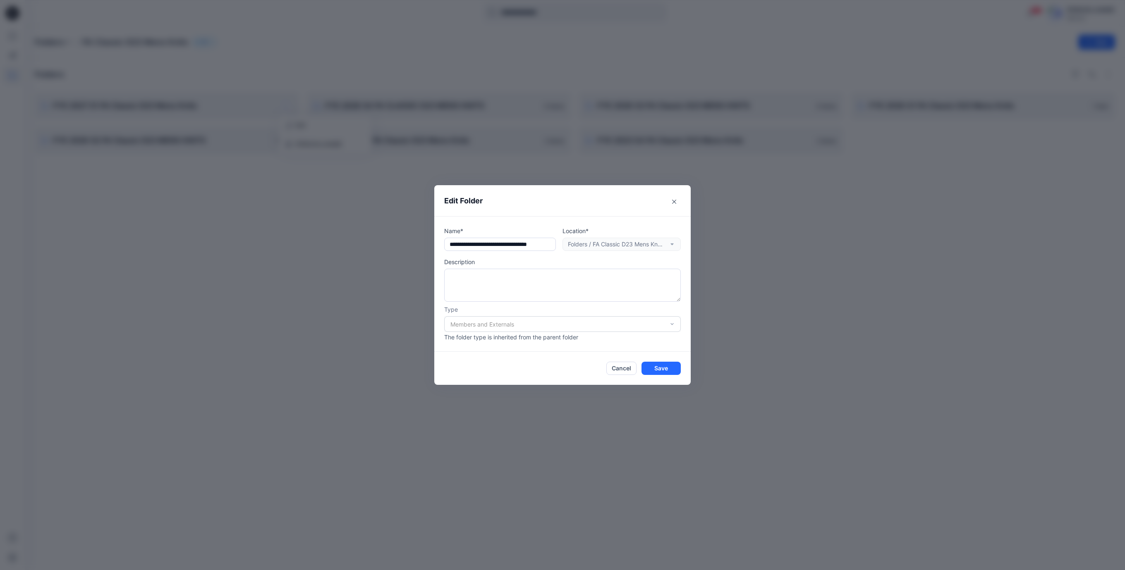
scroll to position [0, 7]
drag, startPoint x: 491, startPoint y: 245, endPoint x: 697, endPoint y: 254, distance: 205.8
click at [697, 254] on div "**********" at bounding box center [562, 285] width 1125 height 570
drag, startPoint x: 618, startPoint y: 367, endPoint x: 908, endPoint y: 115, distance: 384.7
click at [618, 367] on button "Cancel" at bounding box center [621, 368] width 30 height 13
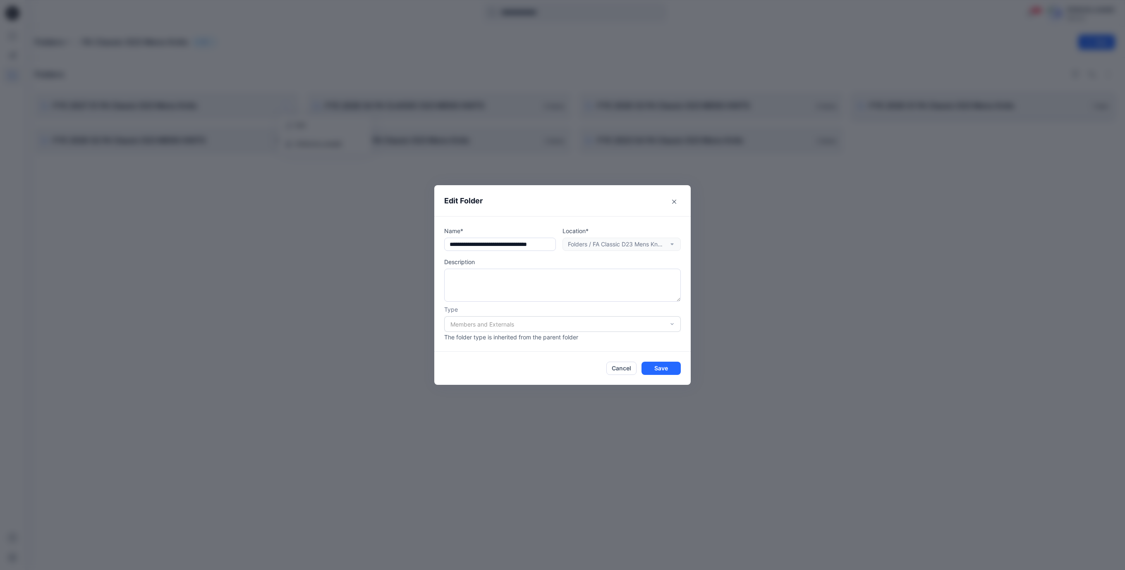
scroll to position [0, 0]
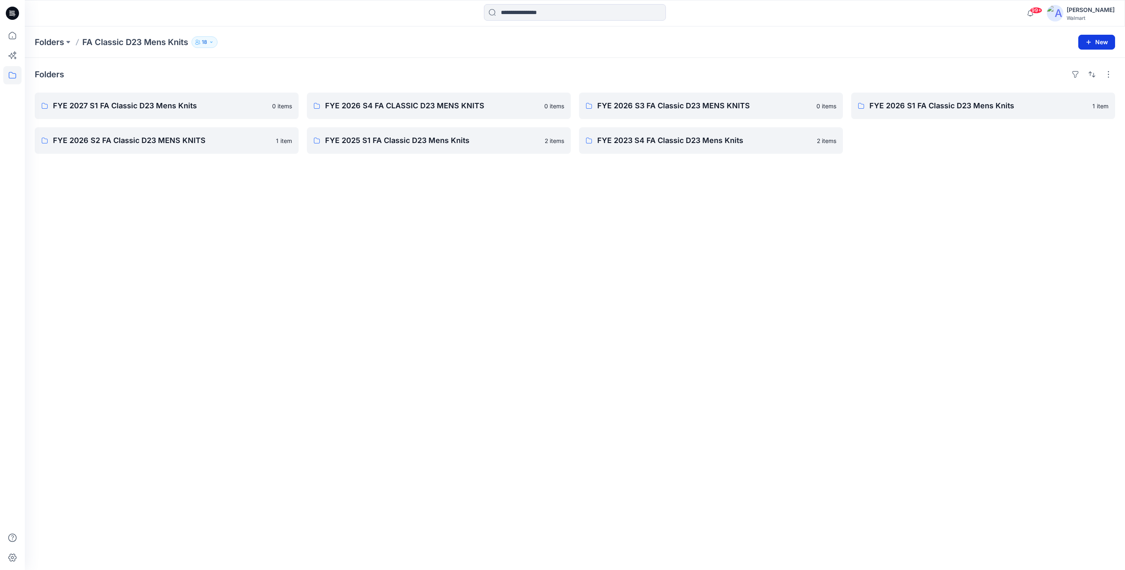
click at [1098, 46] on button "New" at bounding box center [1096, 42] width 37 height 15
click at [1064, 79] on p "New Folder" at bounding box center [1073, 78] width 31 height 9
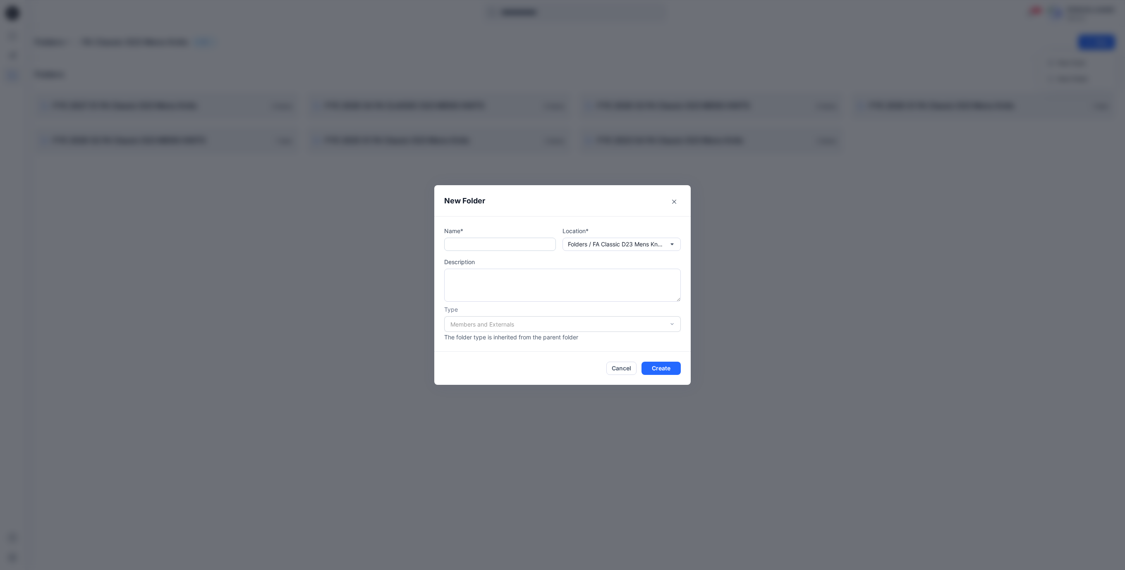
click at [455, 245] on input "text" at bounding box center [500, 244] width 112 height 13
paste input "**********"
click at [476, 244] on input "**********" at bounding box center [500, 244] width 112 height 13
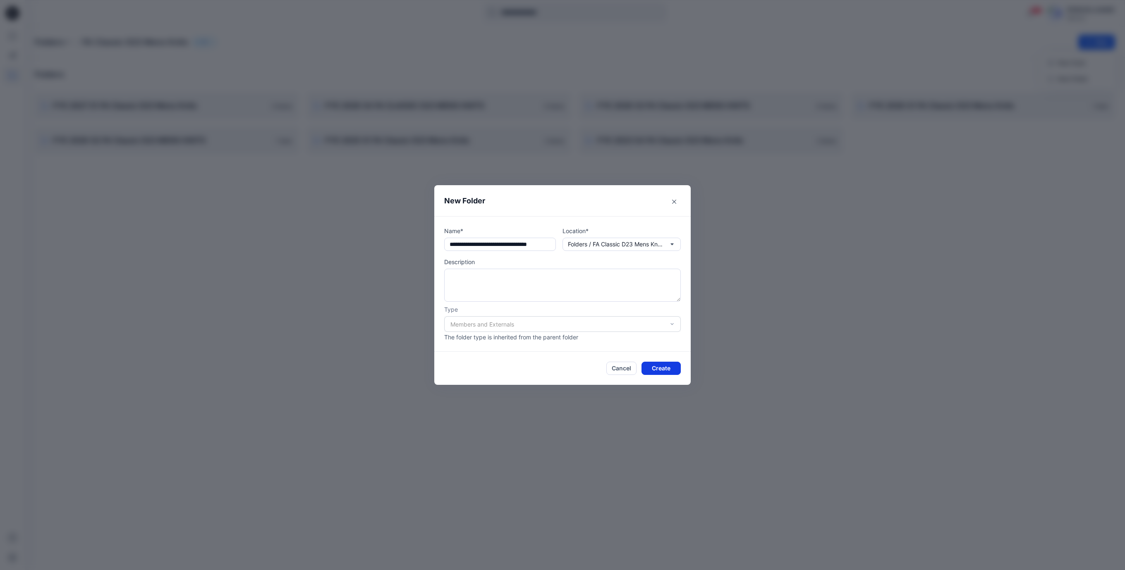
type input "**********"
click at [669, 369] on button "Create" at bounding box center [661, 368] width 39 height 13
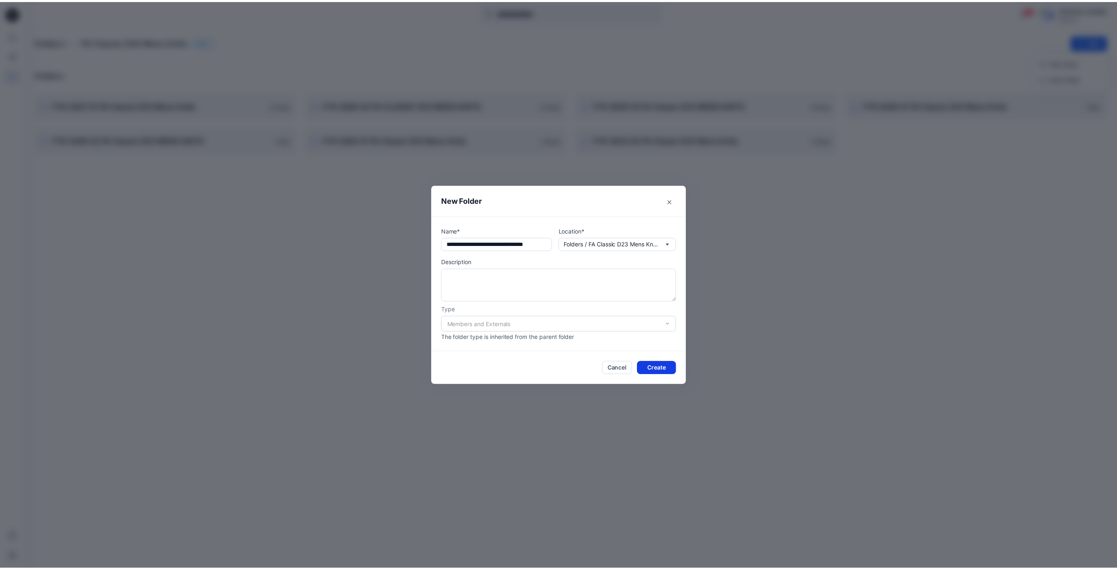
scroll to position [0, 0]
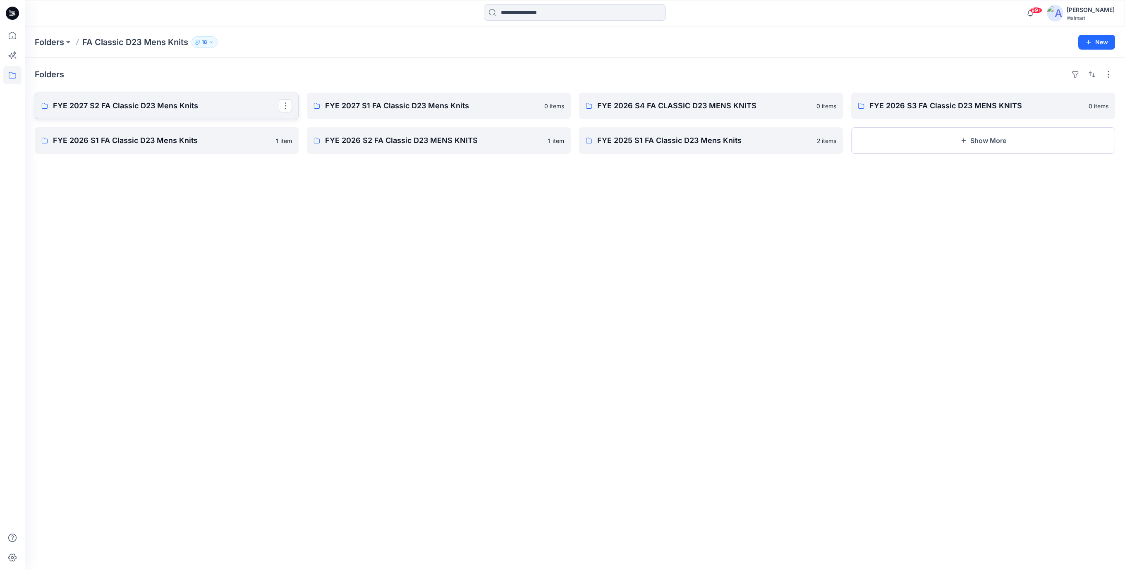
click at [200, 106] on p "FYE 2027 S2 FA Classic D23 Mens Knits" at bounding box center [166, 106] width 226 height 12
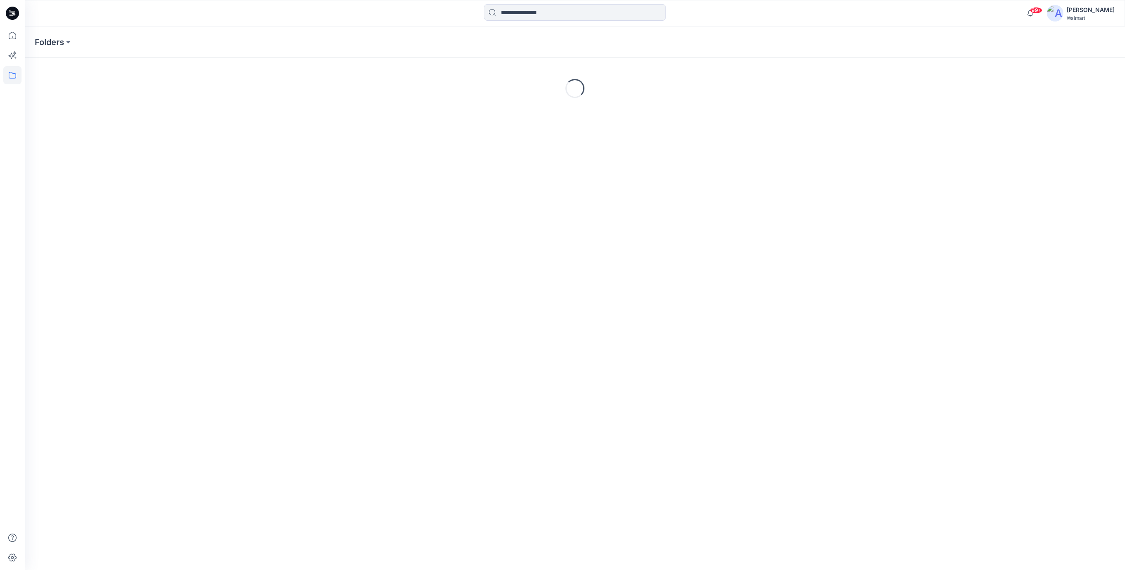
click at [14, 16] on icon at bounding box center [14, 16] width 2 height 0
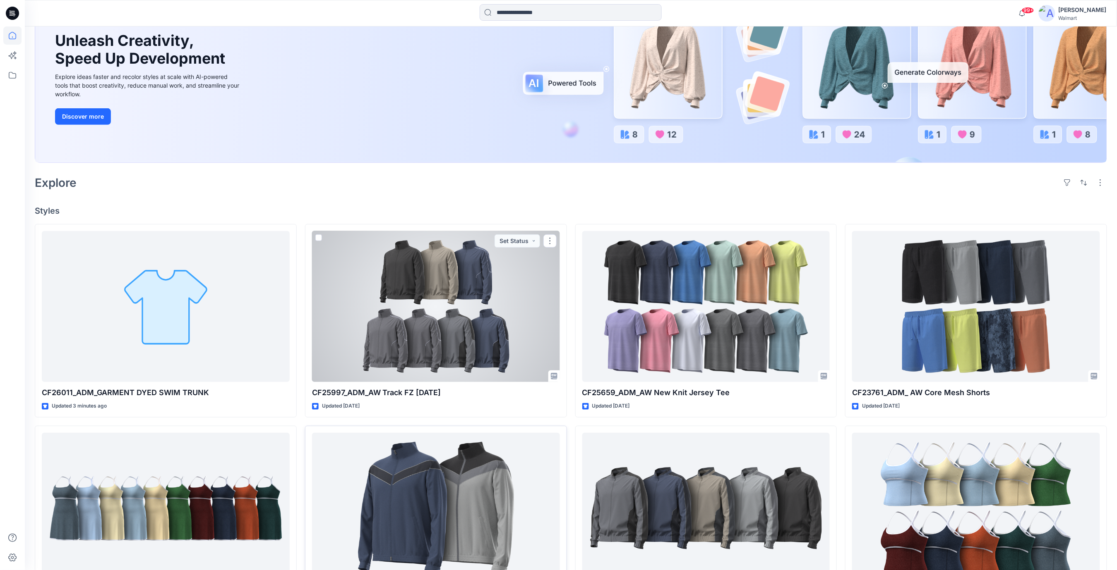
scroll to position [165, 0]
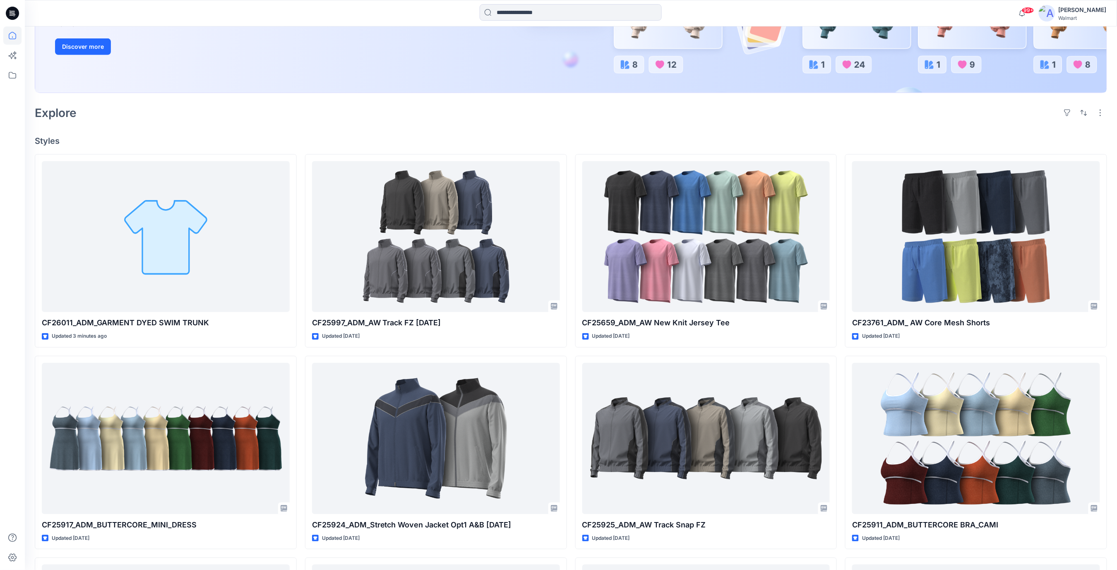
click at [298, 129] on div "Welcome back, [PERSON_NAME] New New Unleash Creativity, Speed Up Development Ex…" at bounding box center [571, 326] width 1092 height 931
click at [14, 13] on icon at bounding box center [12, 13] width 13 height 13
